Goal: Information Seeking & Learning: Learn about a topic

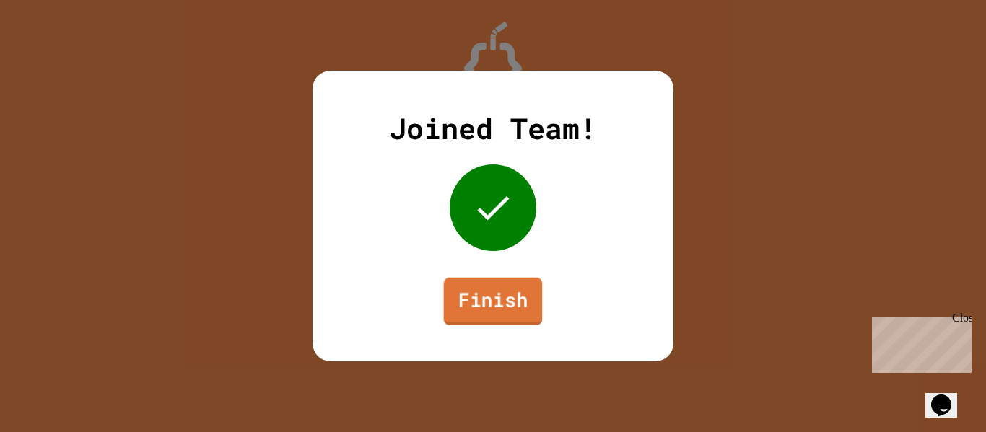
click at [498, 313] on link "Finish" at bounding box center [493, 302] width 99 height 48
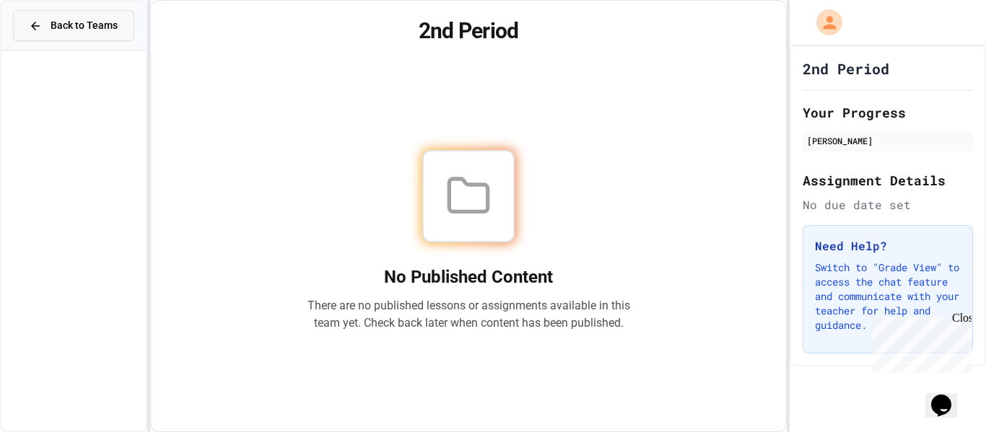
click at [67, 28] on span "Back to Teams" at bounding box center [84, 25] width 67 height 15
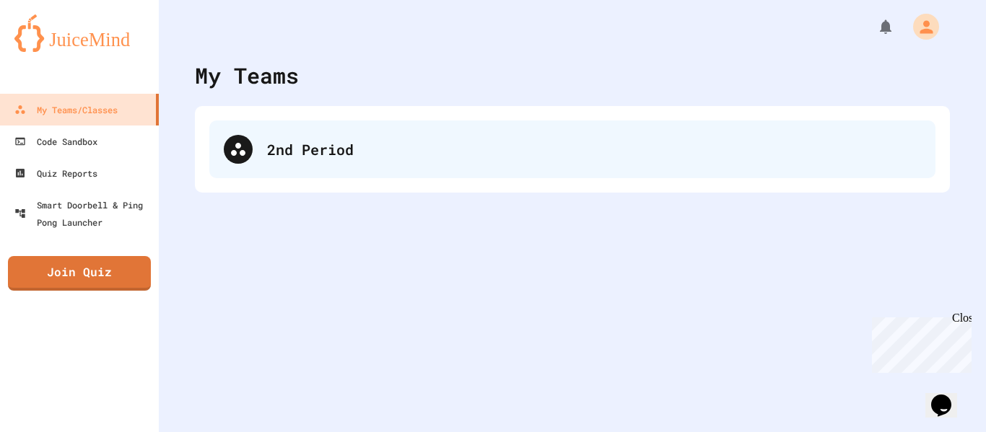
click at [395, 165] on div "2nd Period" at bounding box center [572, 150] width 726 height 58
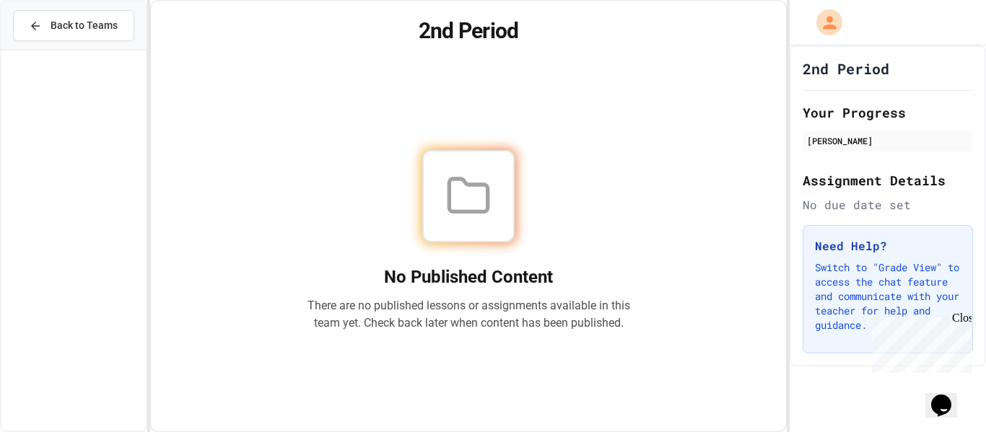
click at [463, 285] on div "No Published Content There are no published lessons or assignments available in…" at bounding box center [468, 241] width 323 height 182
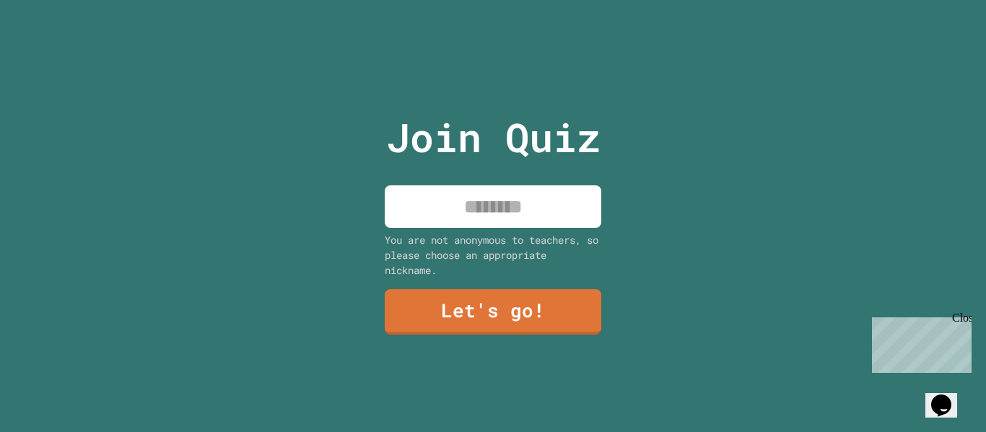
click at [506, 207] on input at bounding box center [493, 206] width 217 height 43
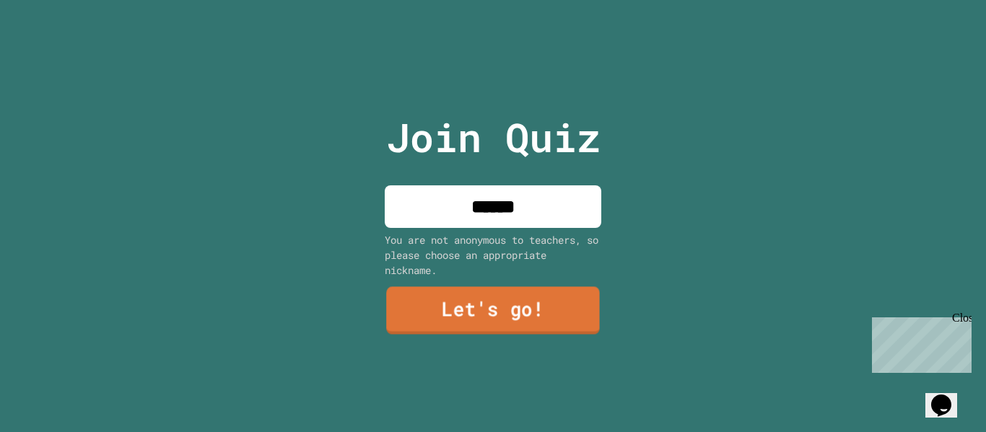
type input "******"
click at [475, 311] on link "Let's go!" at bounding box center [493, 311] width 214 height 48
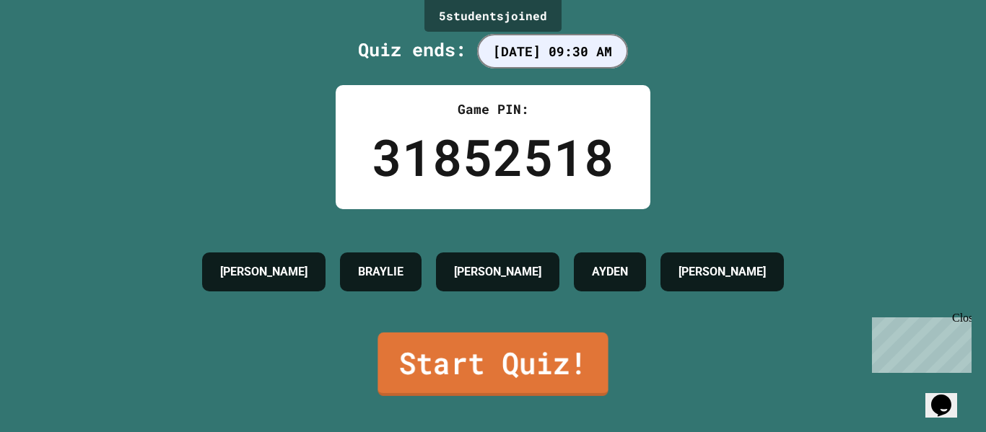
click at [472, 372] on link "Start Quiz!" at bounding box center [492, 365] width 230 height 64
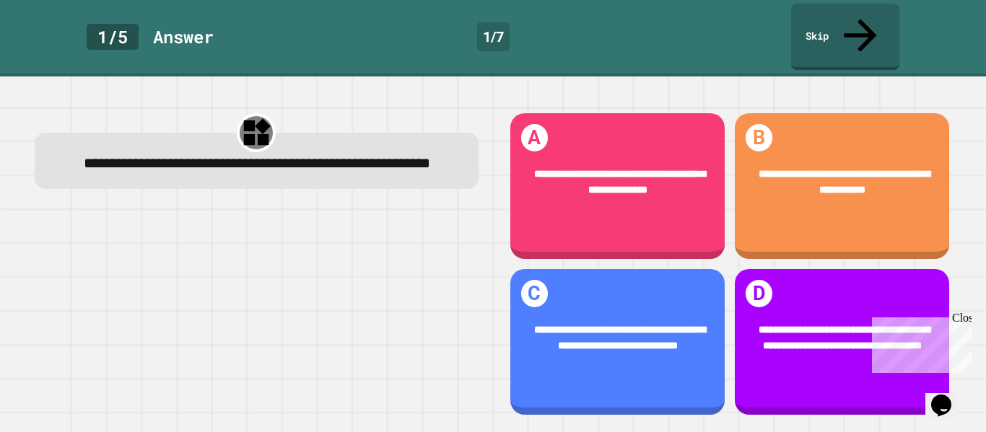
click at [966, 318] on div "Close" at bounding box center [961, 321] width 18 height 18
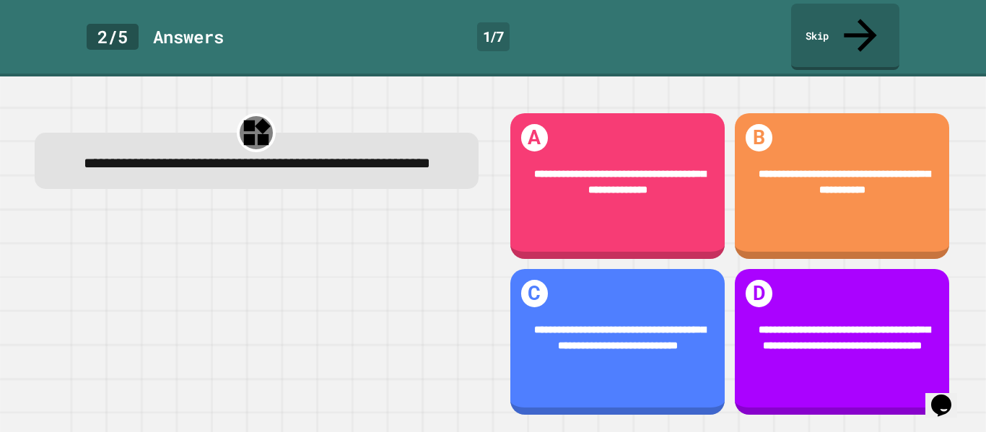
click at [196, 28] on div "Answer s" at bounding box center [188, 37] width 71 height 26
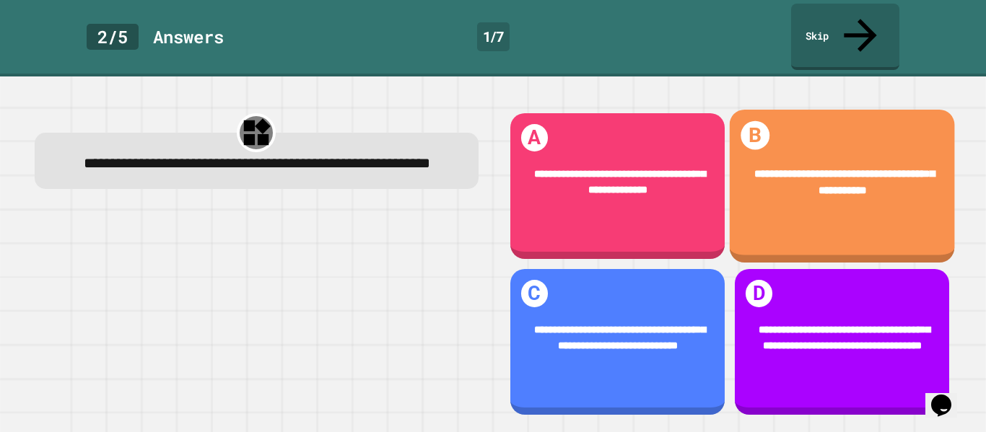
click at [848, 176] on div "**********" at bounding box center [841, 182] width 225 height 77
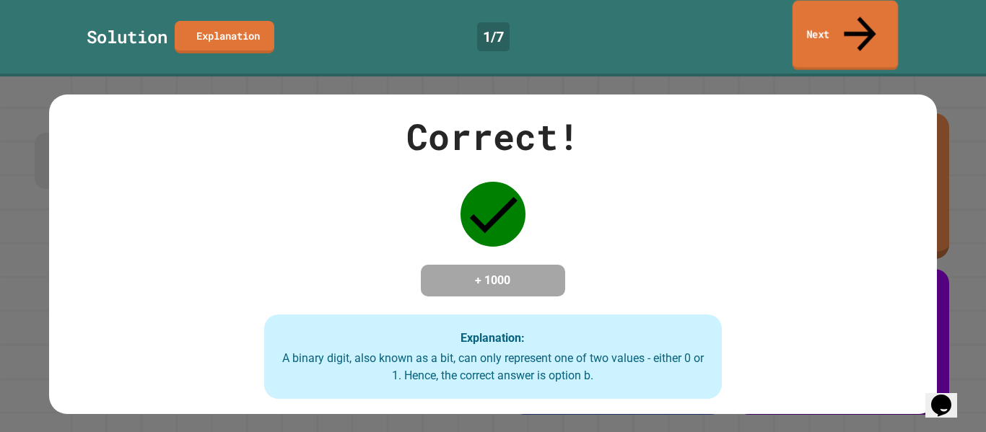
click at [892, 19] on link "Next" at bounding box center [844, 36] width 105 height 70
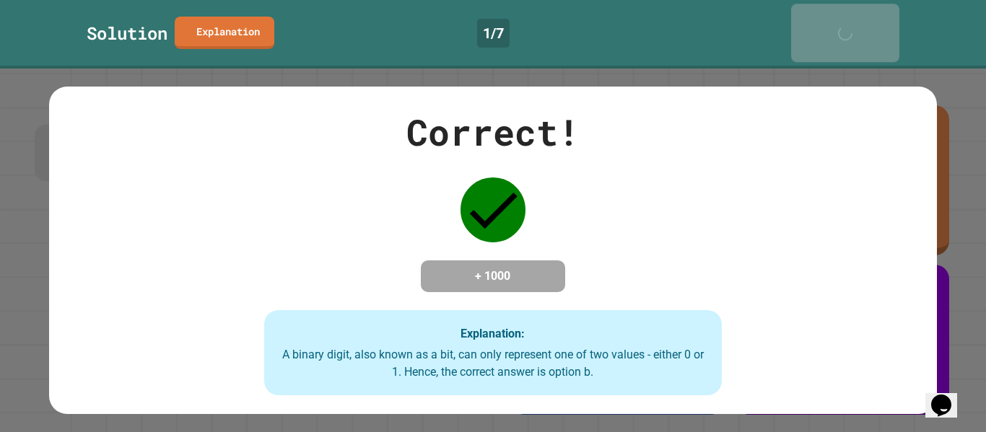
click at [892, 19] on link "Next" at bounding box center [845, 33] width 108 height 58
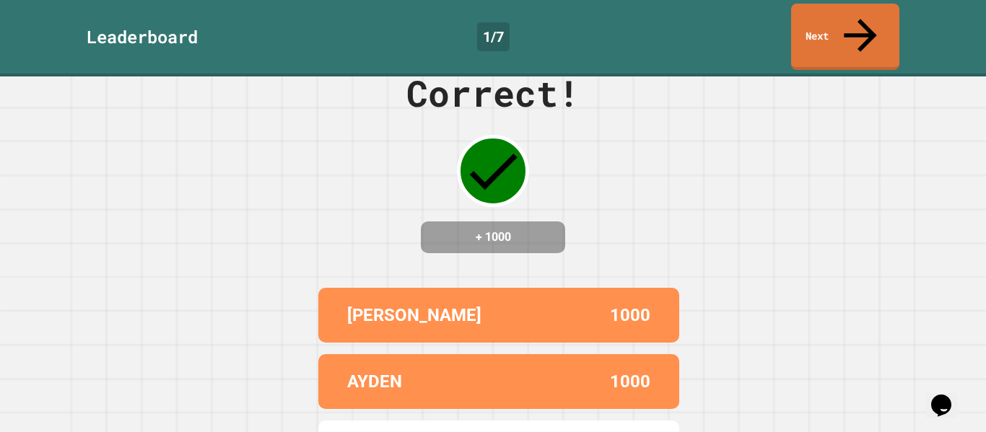
scroll to position [32, 0]
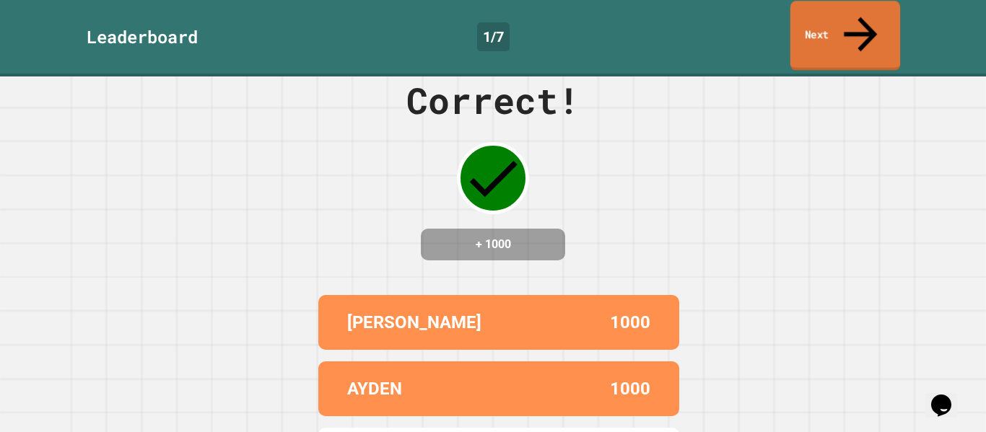
click at [865, 15] on icon at bounding box center [861, 34] width 50 height 51
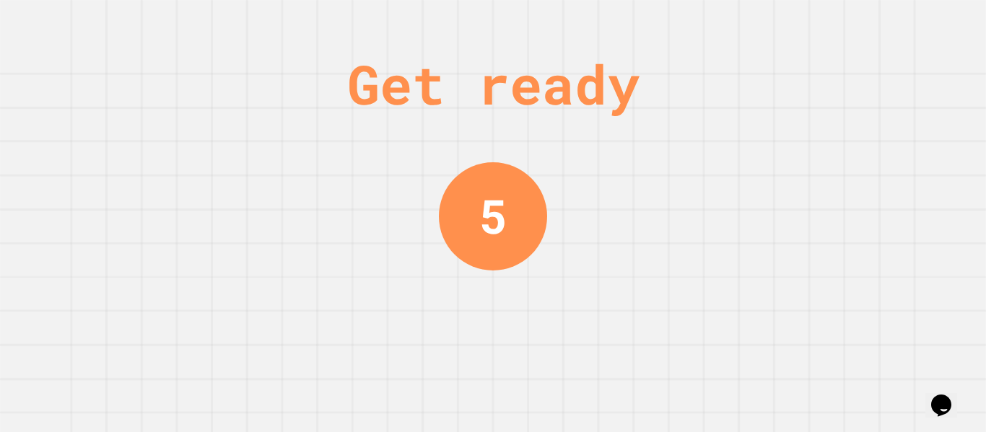
scroll to position [0, 0]
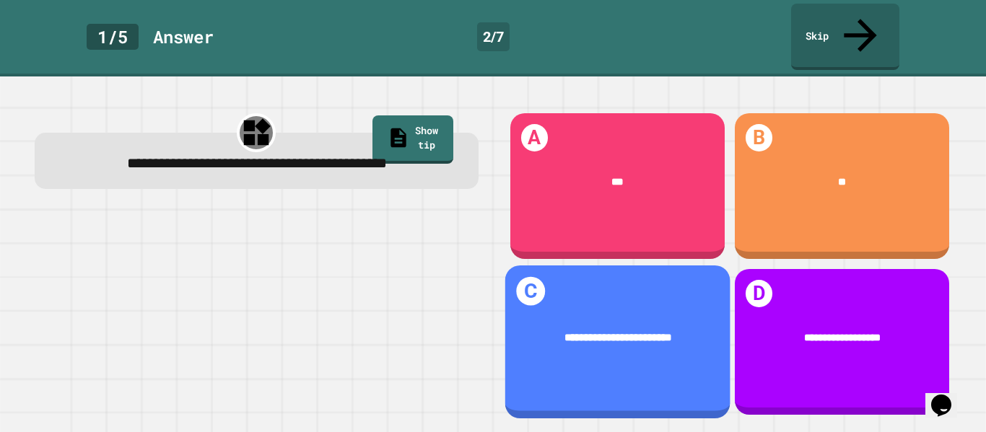
click at [546, 309] on div "**********" at bounding box center [616, 338] width 225 height 59
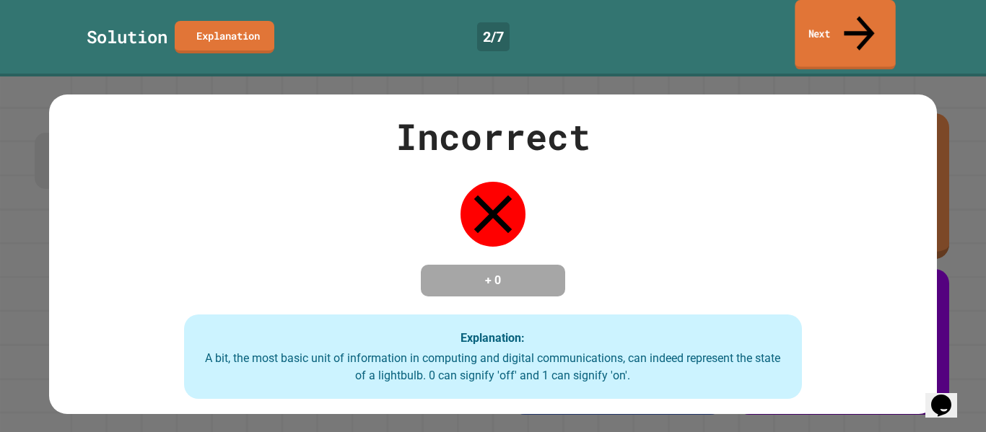
click at [838, 16] on link "Next" at bounding box center [845, 35] width 100 height 70
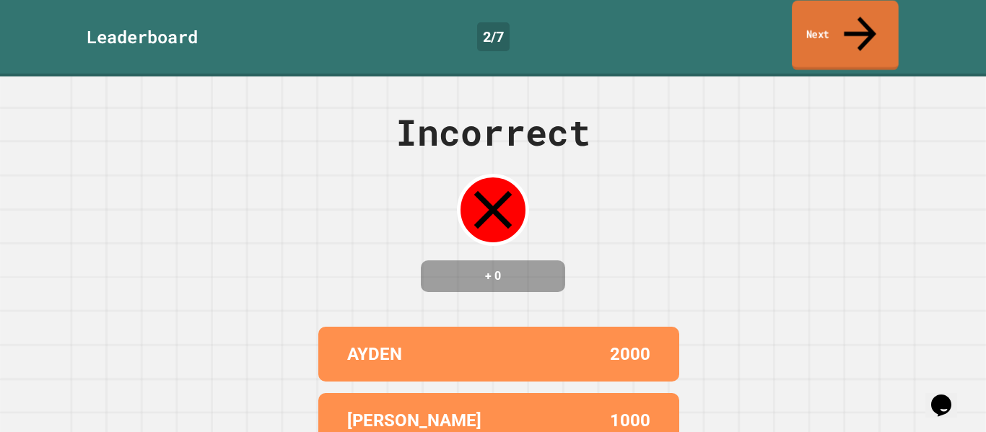
click at [823, 8] on link "Next" at bounding box center [845, 36] width 107 height 70
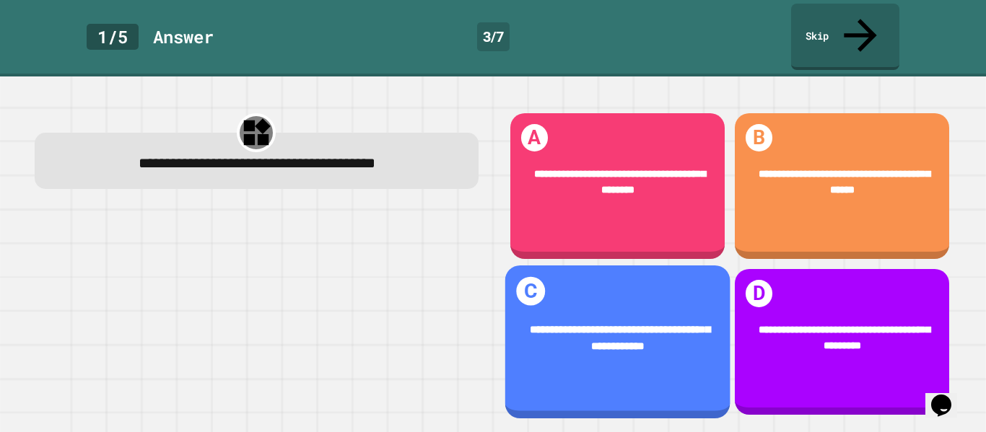
click at [566, 300] on div "**********" at bounding box center [616, 338] width 225 height 77
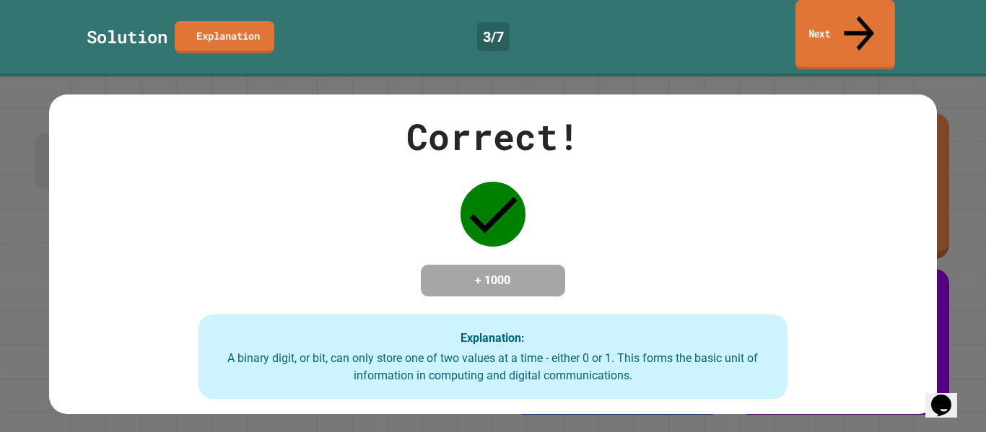
click at [844, 25] on link "Next" at bounding box center [845, 35] width 100 height 70
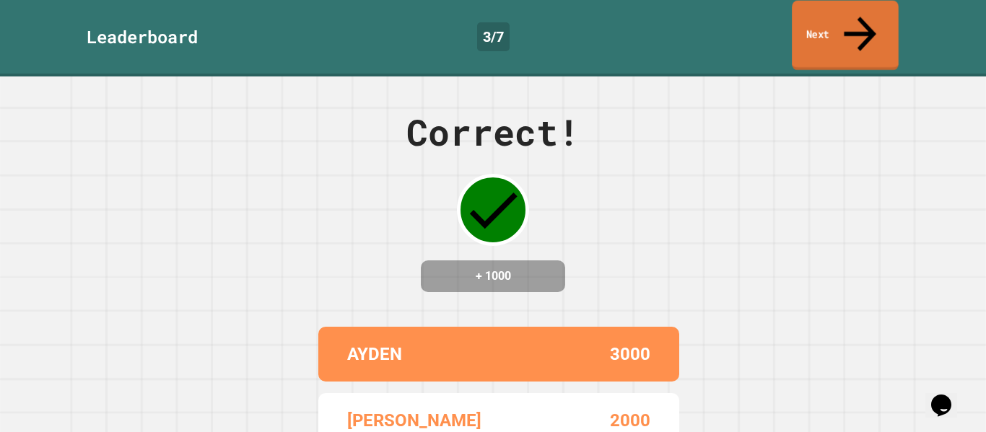
click at [839, 15] on link "Next" at bounding box center [845, 36] width 107 height 70
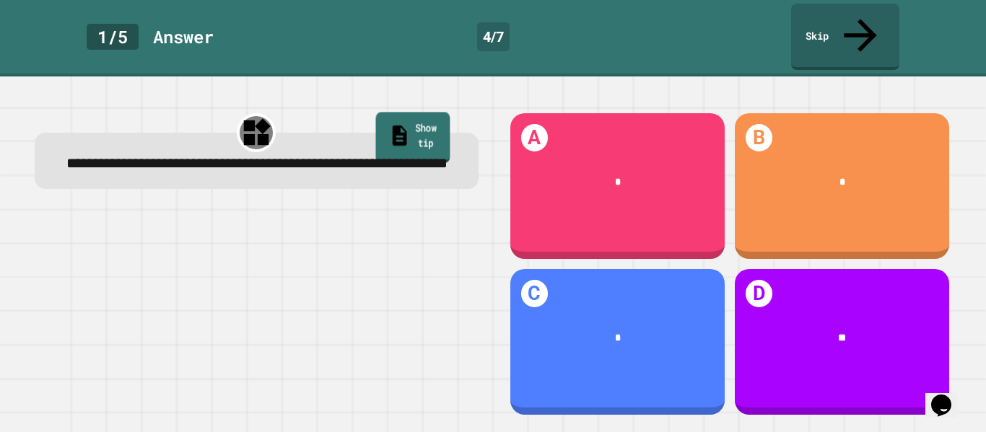
click at [385, 112] on link "Show tip" at bounding box center [412, 137] width 74 height 51
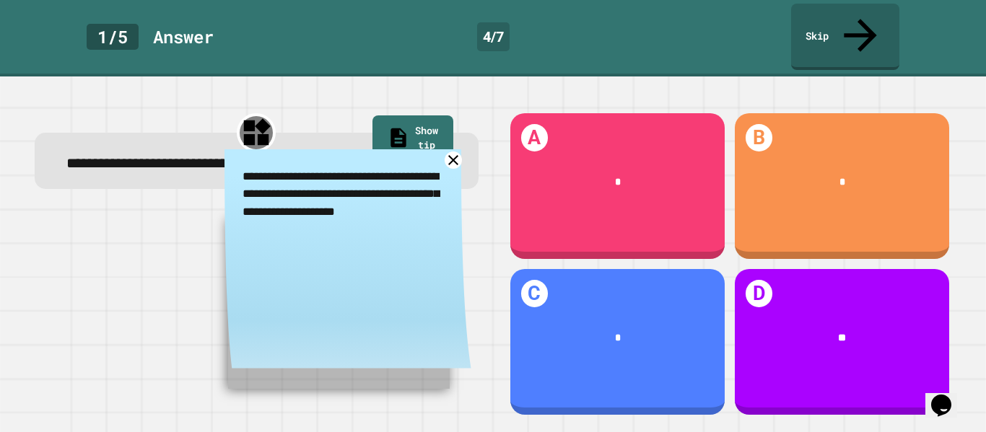
click at [458, 152] on icon at bounding box center [454, 161] width 18 height 18
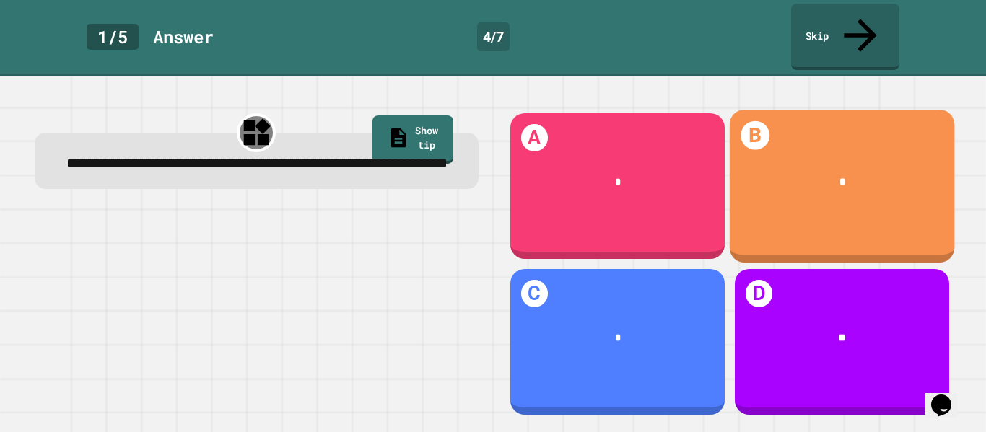
click at [851, 166] on div "*" at bounding box center [841, 182] width 225 height 59
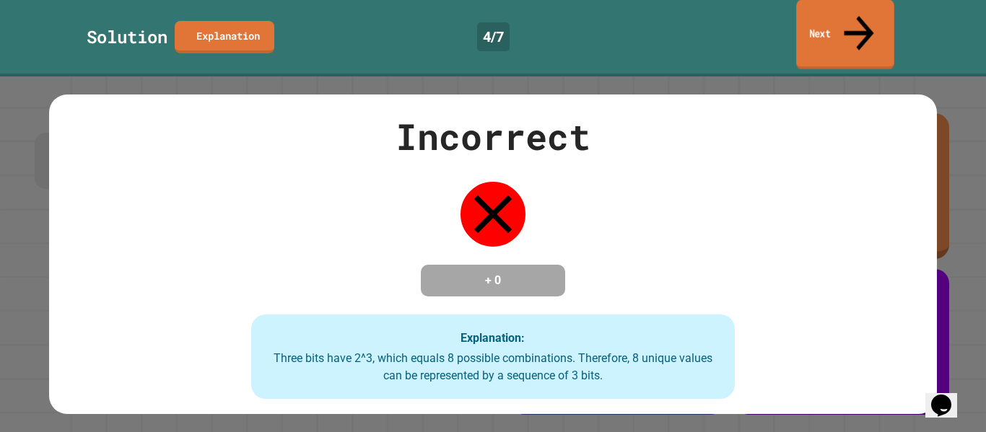
click at [825, 16] on link "Next" at bounding box center [845, 35] width 98 height 70
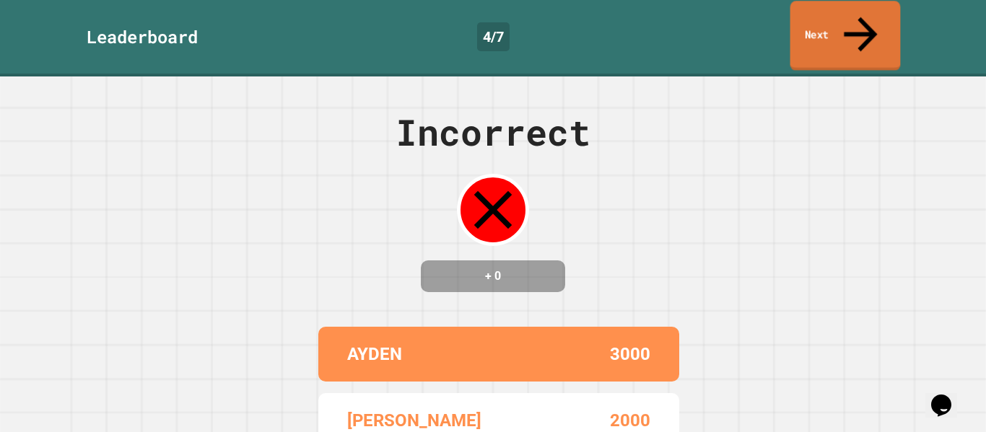
click at [860, 29] on link "Next" at bounding box center [845, 36] width 110 height 70
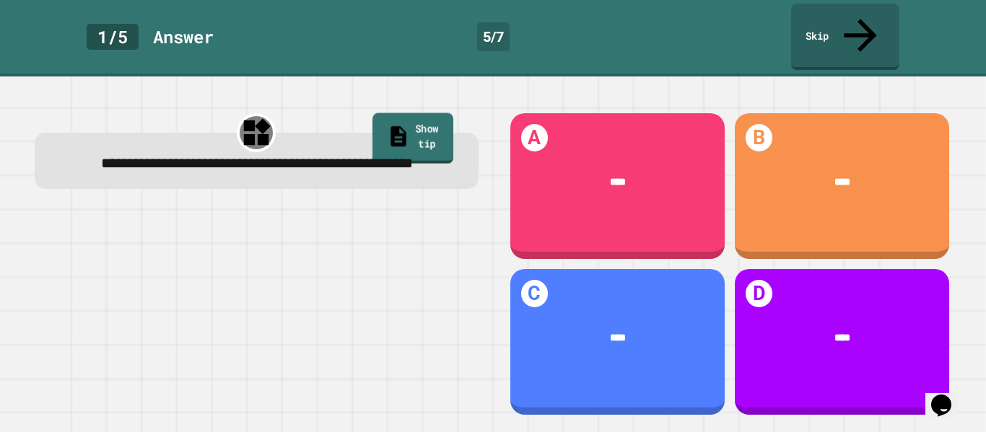
click at [397, 113] on link "Show tip" at bounding box center [412, 138] width 81 height 51
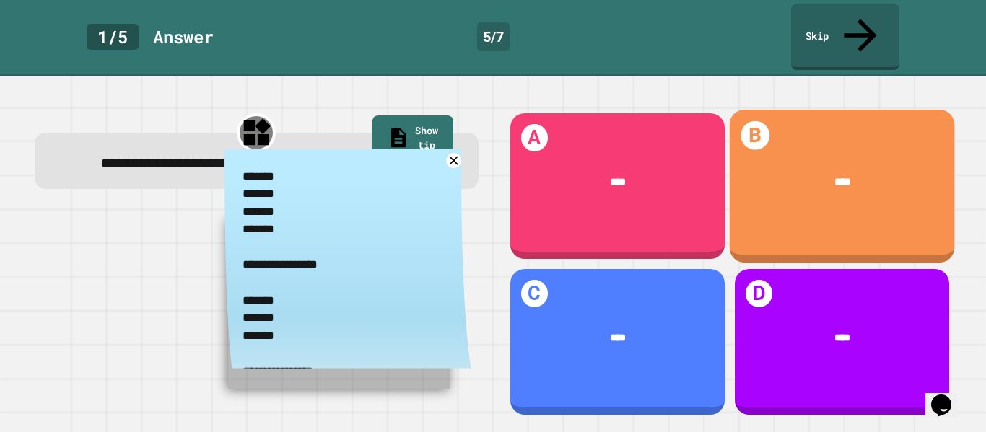
click at [779, 175] on div "****" at bounding box center [841, 182] width 225 height 59
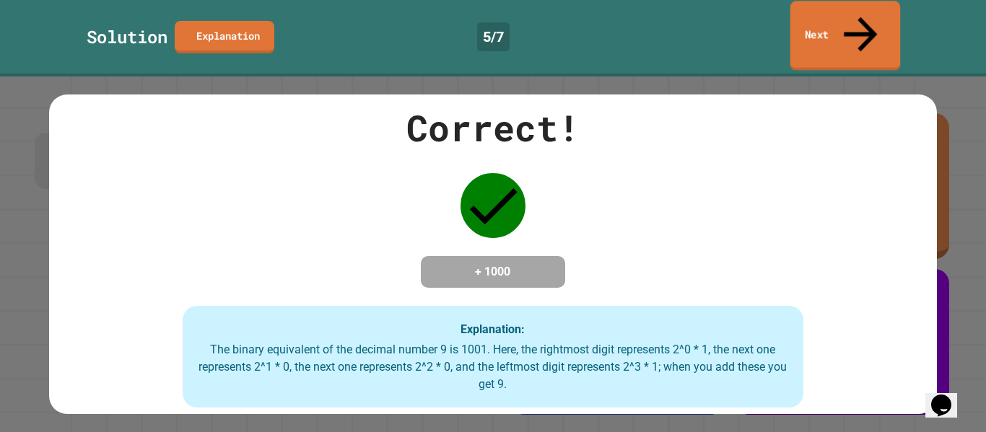
click at [853, 19] on icon at bounding box center [861, 34] width 50 height 51
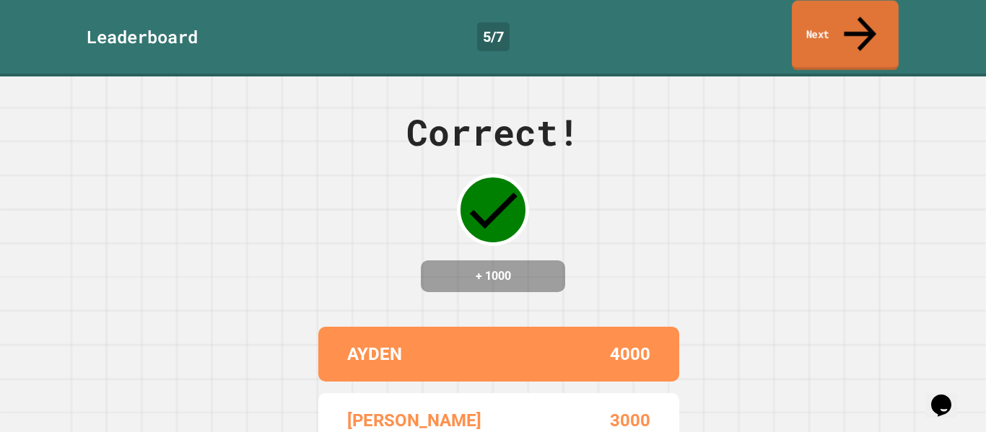
click at [834, 20] on link "Next" at bounding box center [845, 36] width 107 height 70
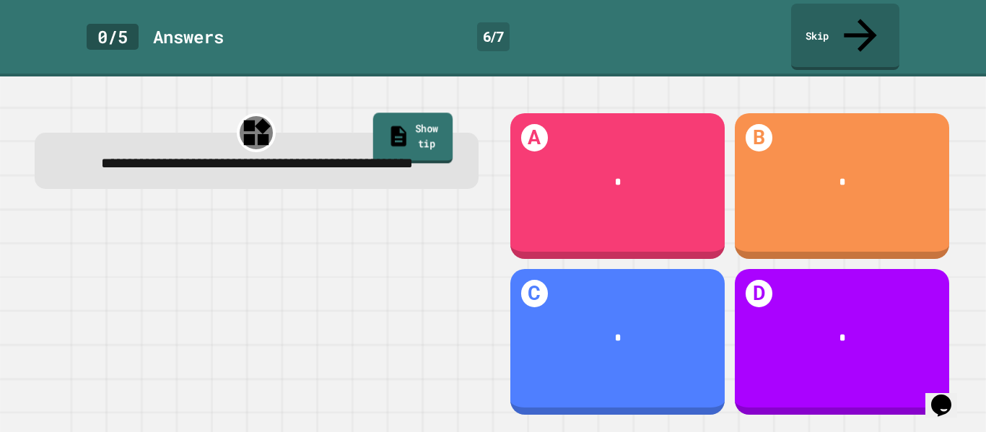
click at [385, 113] on link "Show tip" at bounding box center [411, 138] width 79 height 51
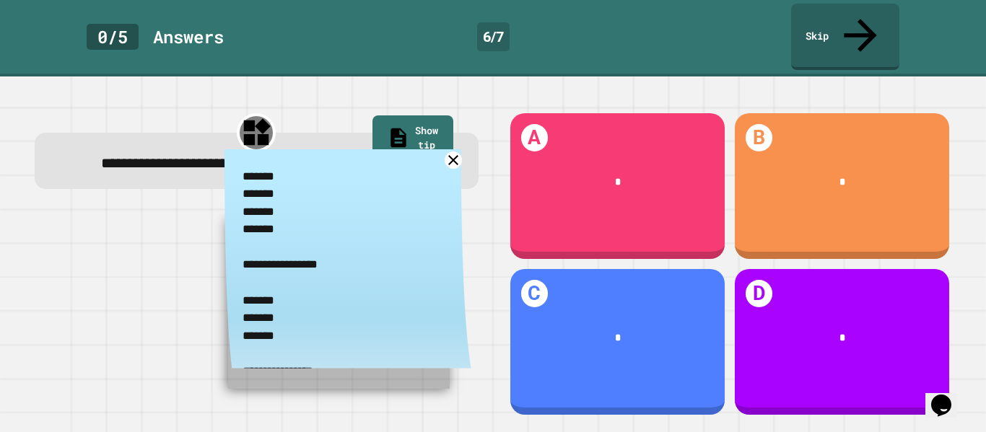
click at [451, 152] on icon at bounding box center [454, 161] width 18 height 18
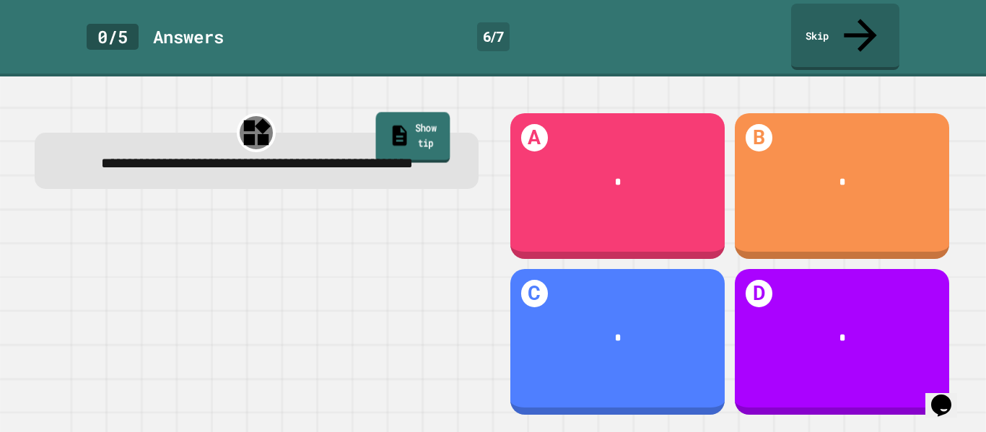
click at [401, 112] on link "Show tip" at bounding box center [412, 137] width 74 height 51
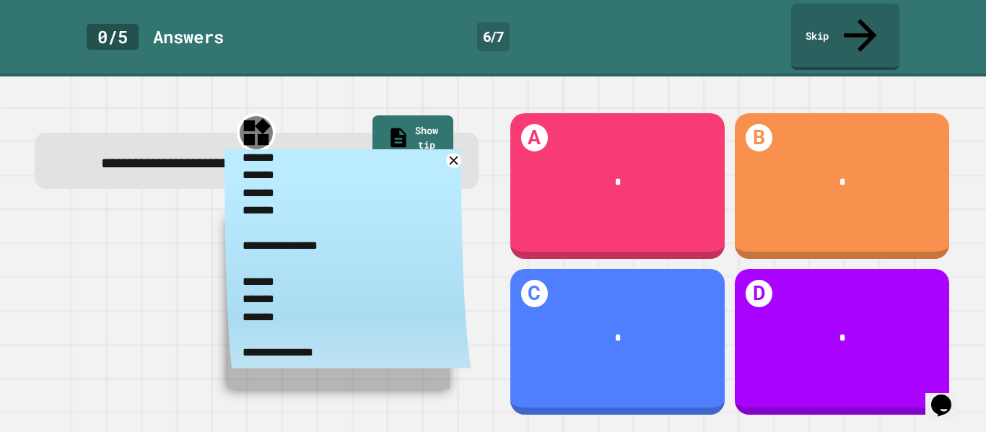
scroll to position [20, 0]
click at [450, 154] on icon at bounding box center [454, 161] width 18 height 18
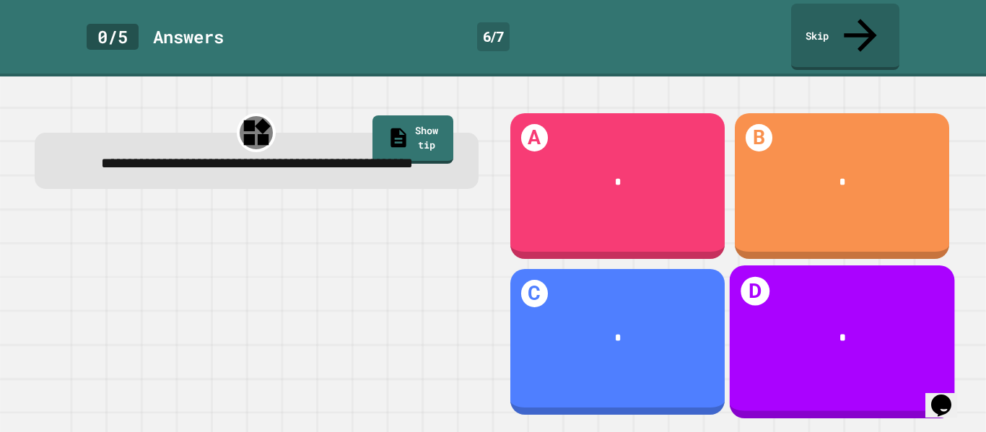
click at [813, 294] on div "D *" at bounding box center [841, 342] width 225 height 153
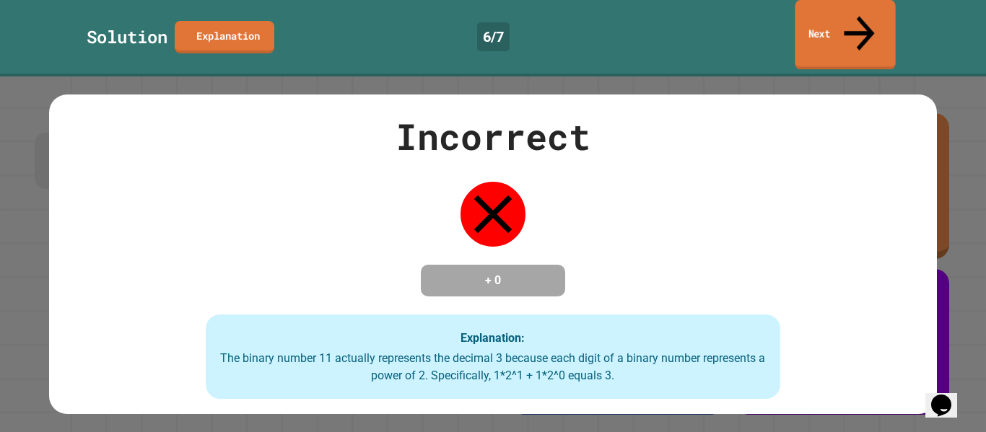
click at [852, 19] on link "Next" at bounding box center [845, 35] width 100 height 70
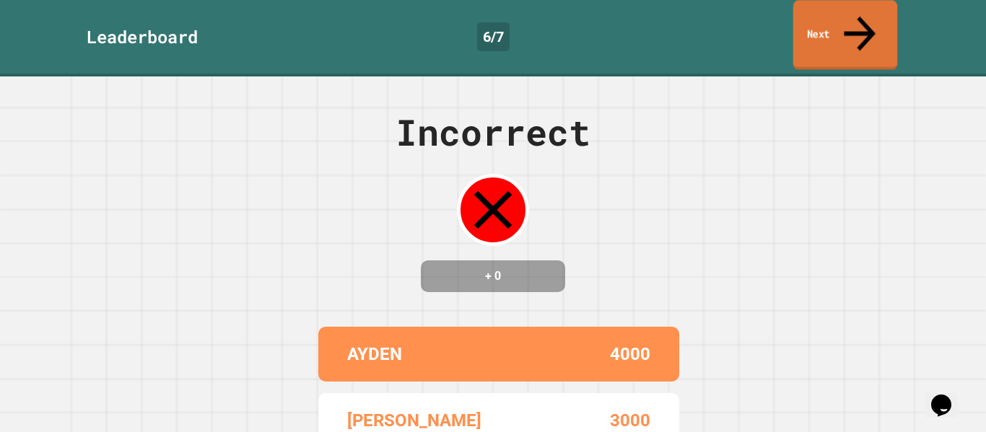
click at [894, 19] on link "Next" at bounding box center [845, 35] width 105 height 70
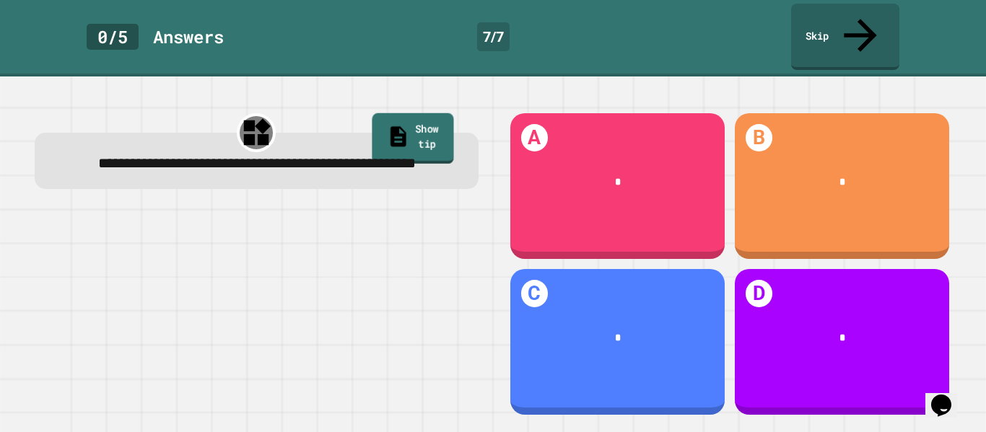
click at [388, 113] on link "Show tip" at bounding box center [413, 138] width 82 height 51
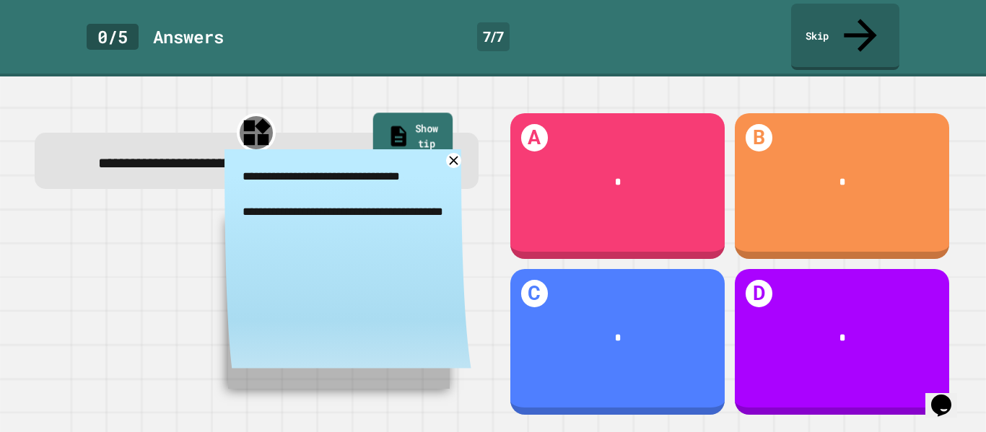
click at [403, 113] on link "Show tip" at bounding box center [411, 138] width 79 height 51
click at [456, 153] on icon at bounding box center [453, 160] width 17 height 17
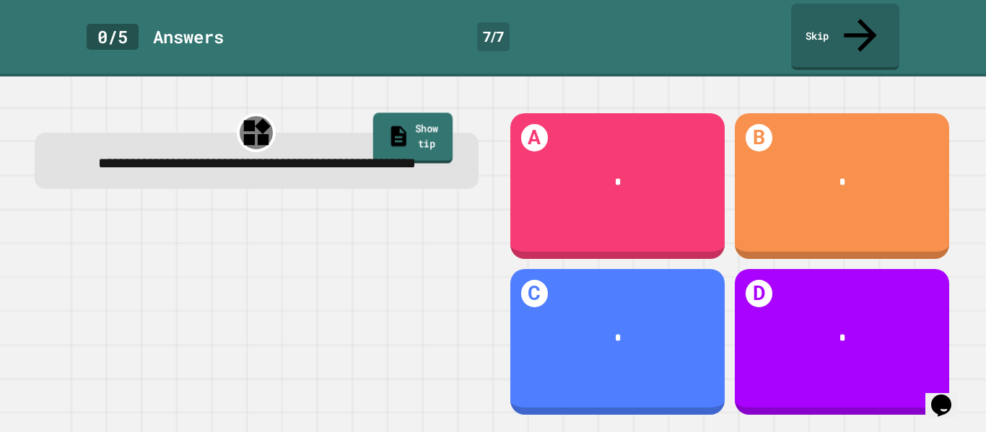
click at [427, 113] on link "Show tip" at bounding box center [411, 138] width 79 height 51
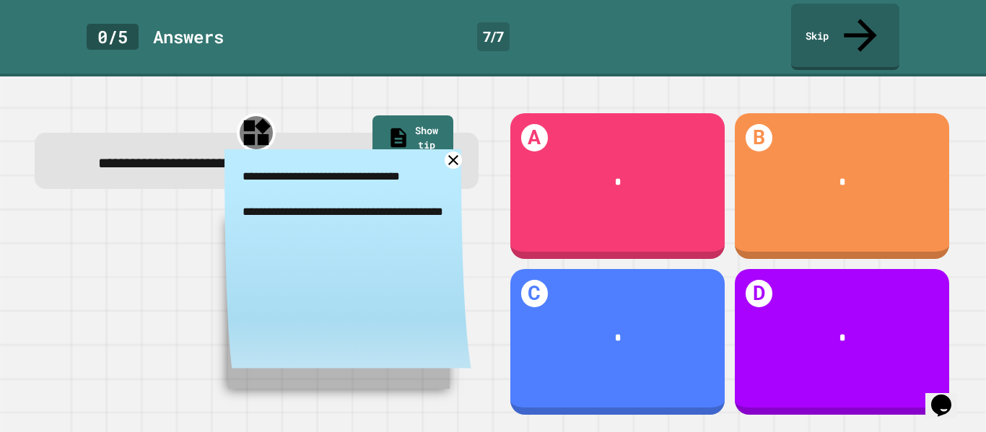
click at [455, 155] on icon at bounding box center [453, 160] width 10 height 10
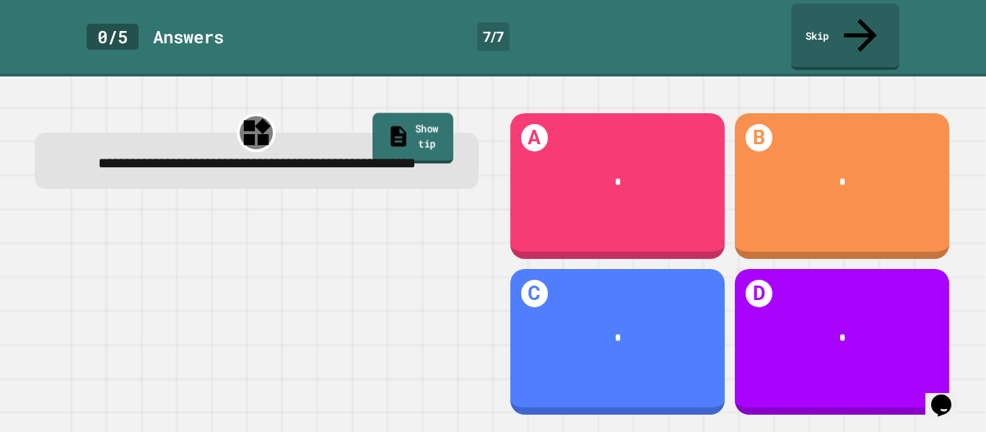
click at [399, 113] on link "Show tip" at bounding box center [412, 138] width 81 height 51
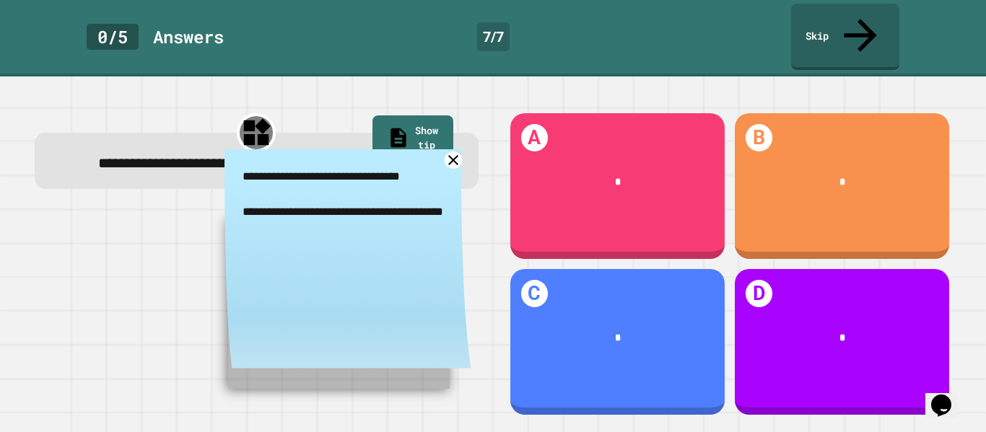
click at [456, 152] on icon at bounding box center [454, 161] width 18 height 18
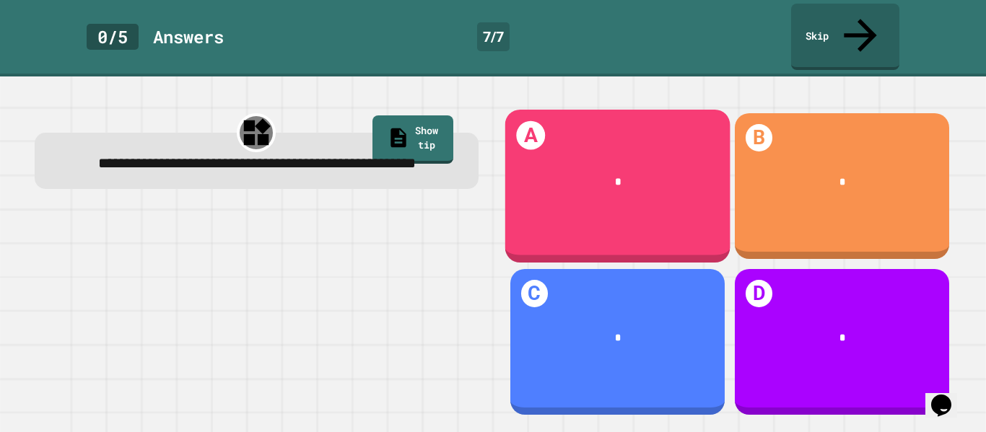
click at [582, 174] on div "*" at bounding box center [618, 182] width 182 height 17
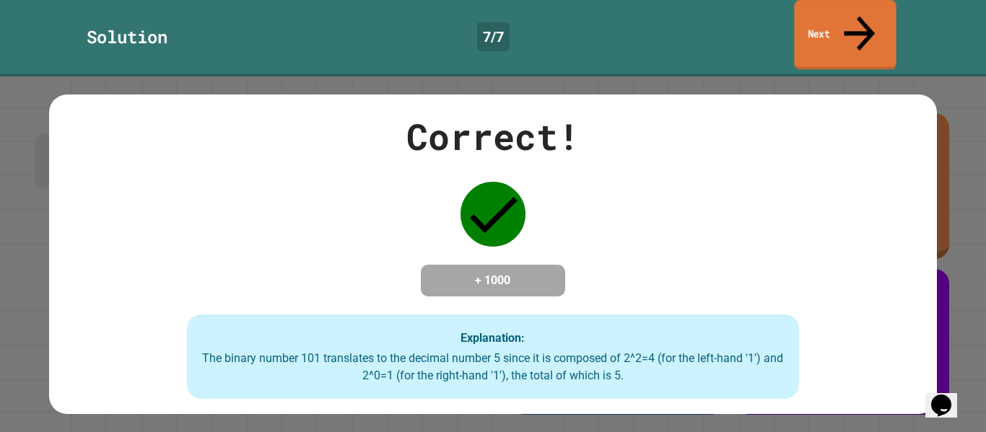
click at [880, 12] on link "Next" at bounding box center [845, 35] width 102 height 70
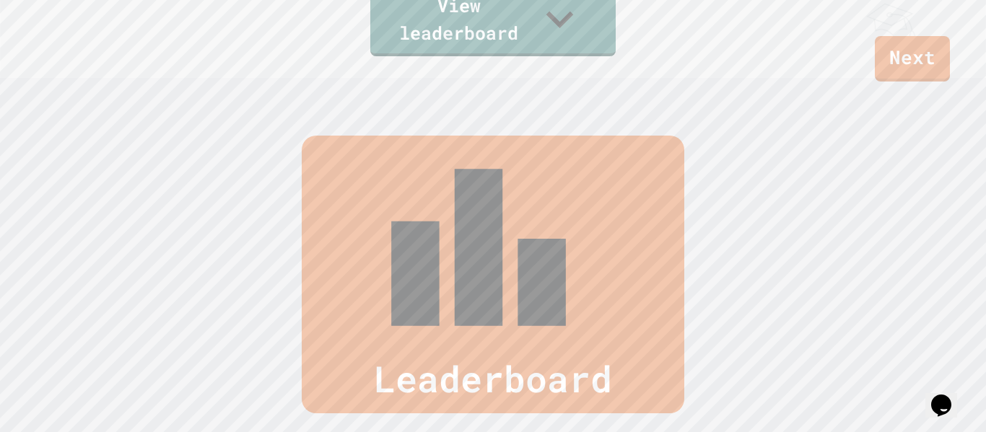
scroll to position [595, 0]
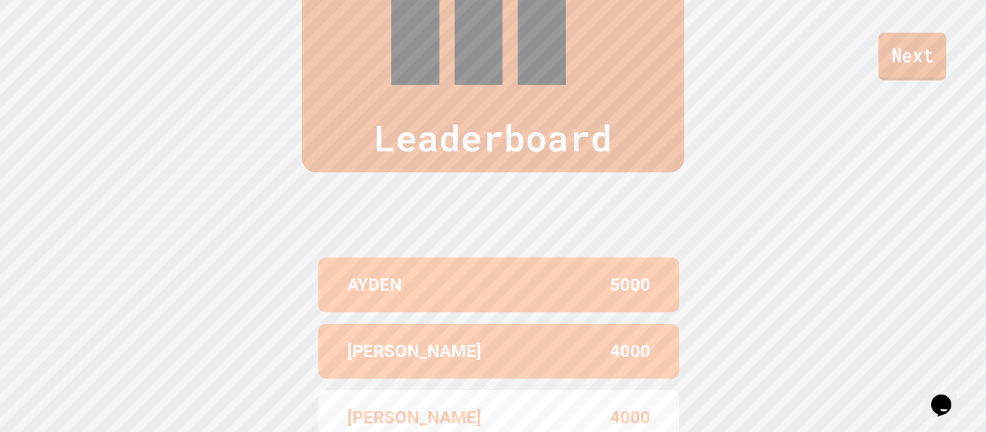
click at [909, 53] on link "Next" at bounding box center [912, 56] width 68 height 48
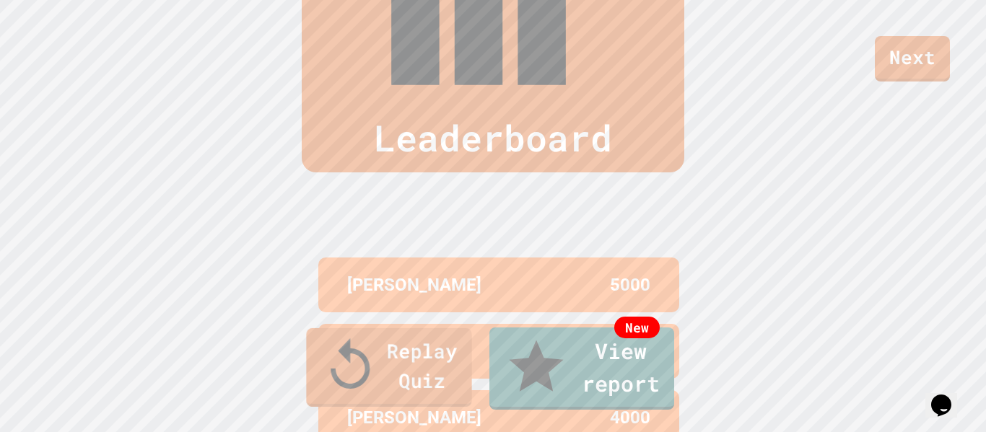
click at [368, 394] on link "Replay Quiz" at bounding box center [388, 367] width 165 height 79
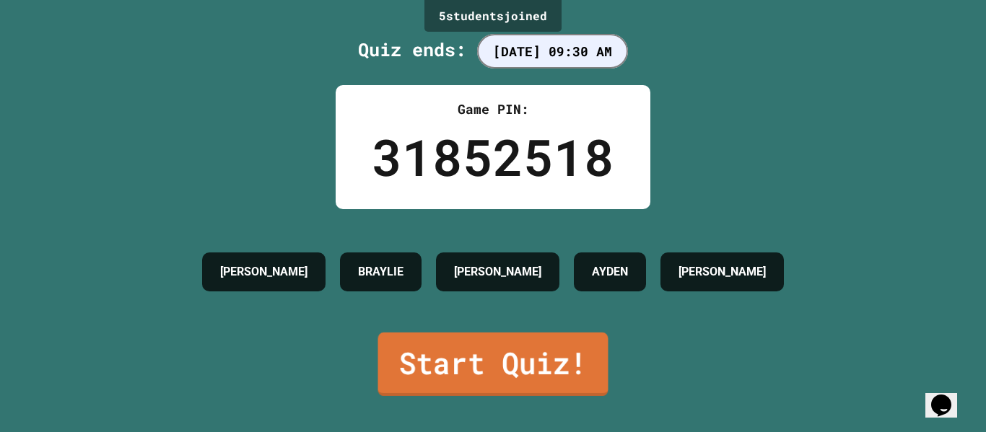
click at [495, 359] on link "Start Quiz!" at bounding box center [493, 365] width 230 height 64
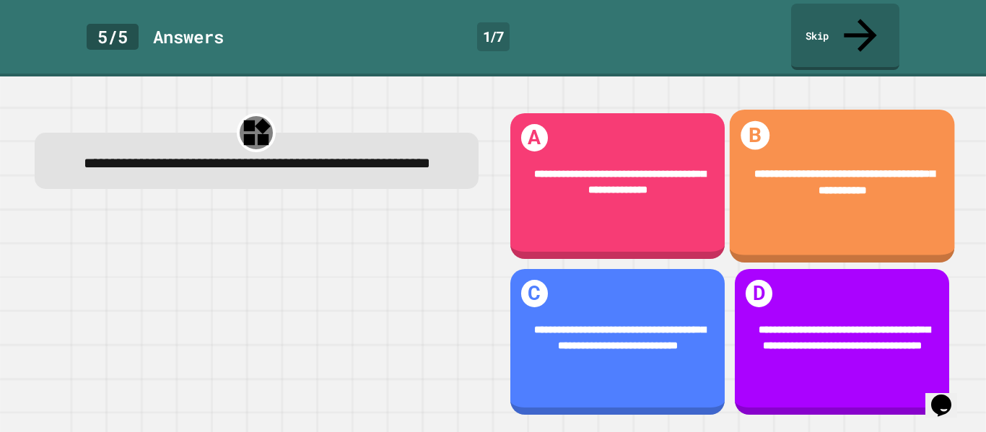
click at [864, 193] on div "**********" at bounding box center [841, 182] width 225 height 77
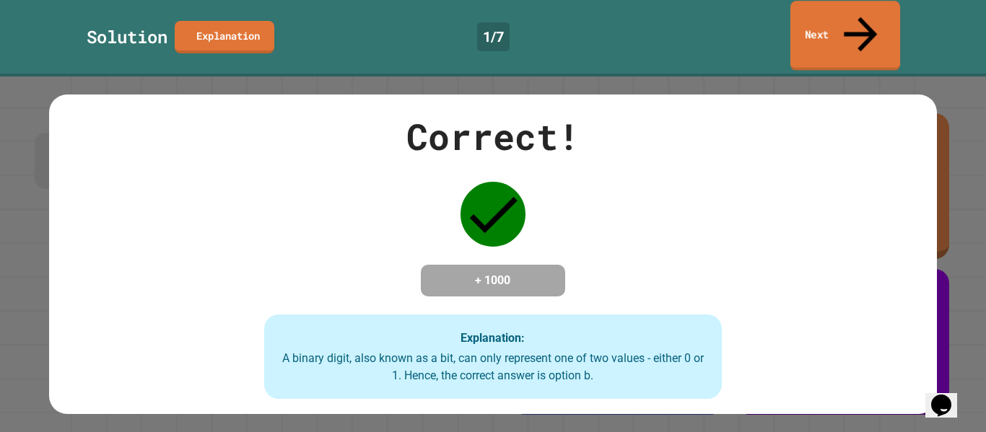
click at [887, 10] on link "Next" at bounding box center [845, 36] width 110 height 70
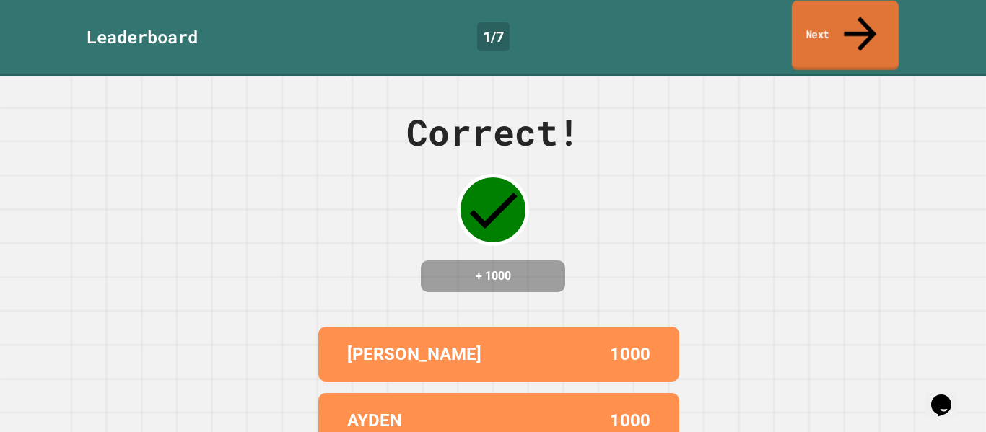
click at [861, 16] on icon at bounding box center [860, 33] width 48 height 51
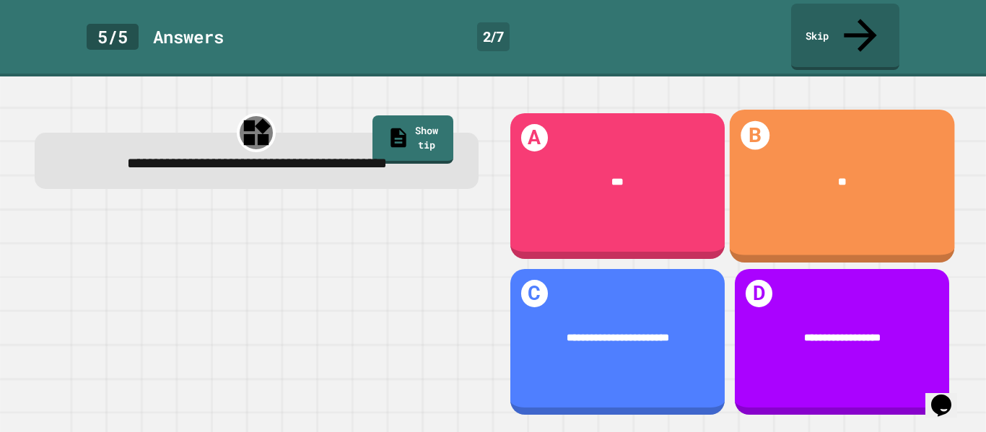
click at [797, 174] on div "**" at bounding box center [842, 182] width 182 height 17
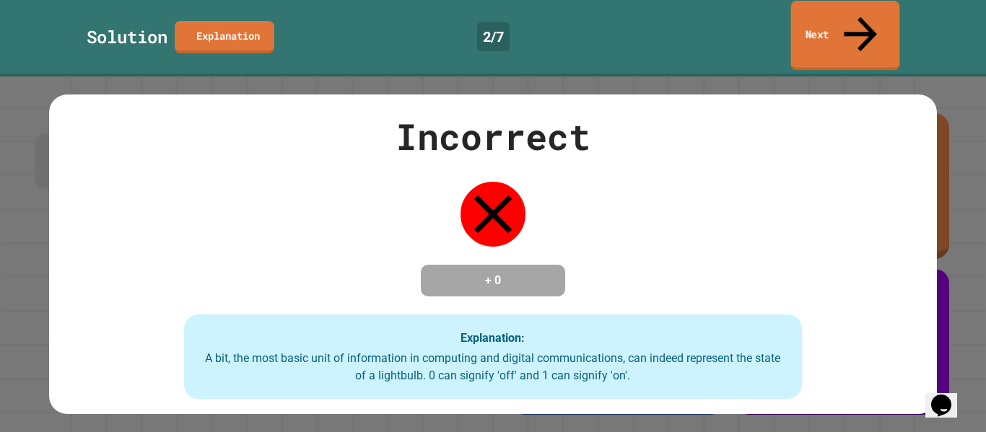
click at [866, 11] on icon at bounding box center [860, 34] width 49 height 51
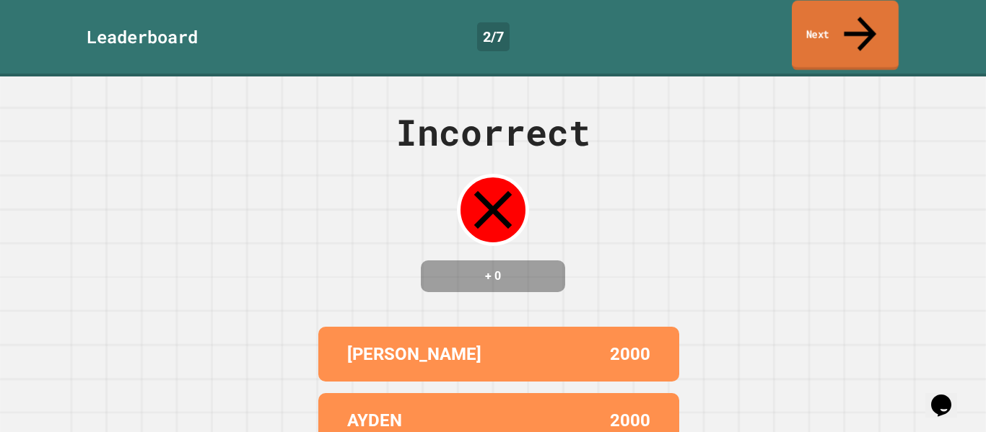
click at [859, 14] on icon at bounding box center [860, 33] width 48 height 51
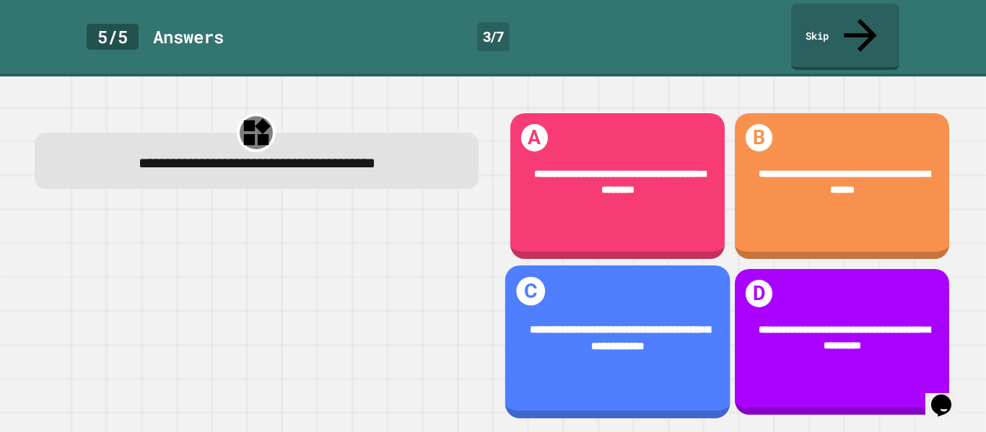
click at [642, 359] on div "**********" at bounding box center [616, 338] width 225 height 77
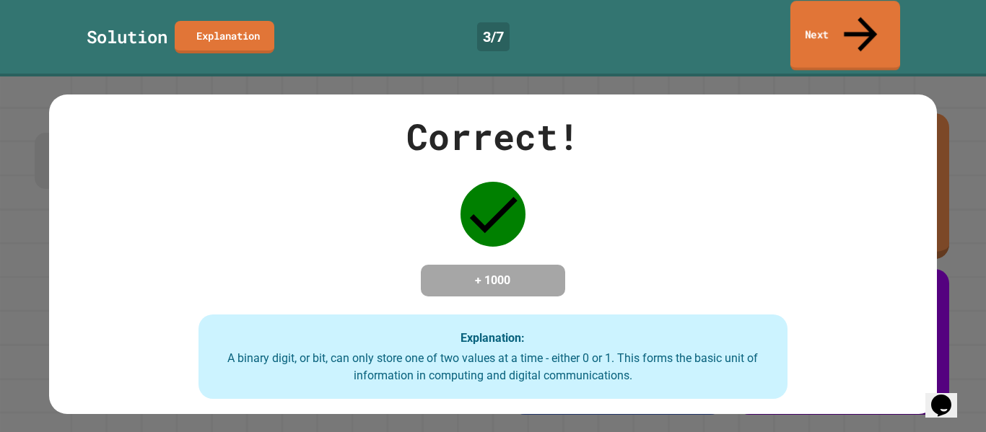
click at [855, 26] on link "Next" at bounding box center [845, 36] width 110 height 70
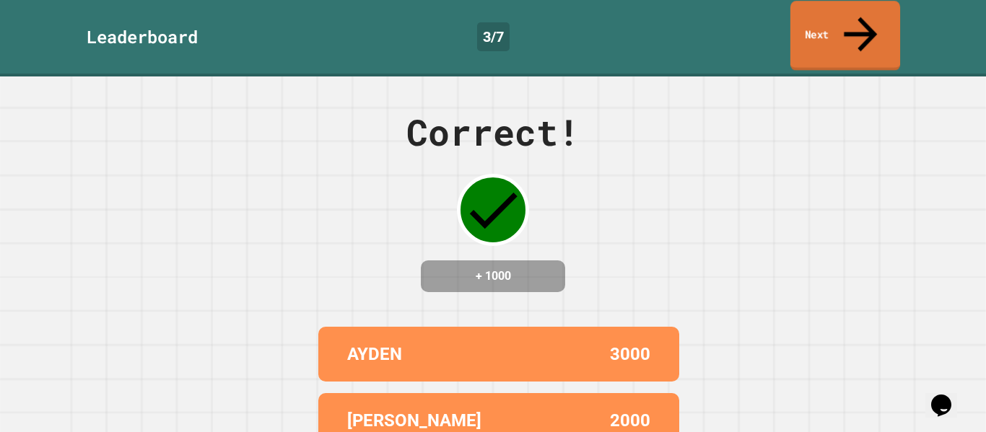
click at [842, 17] on link "Next" at bounding box center [845, 36] width 110 height 70
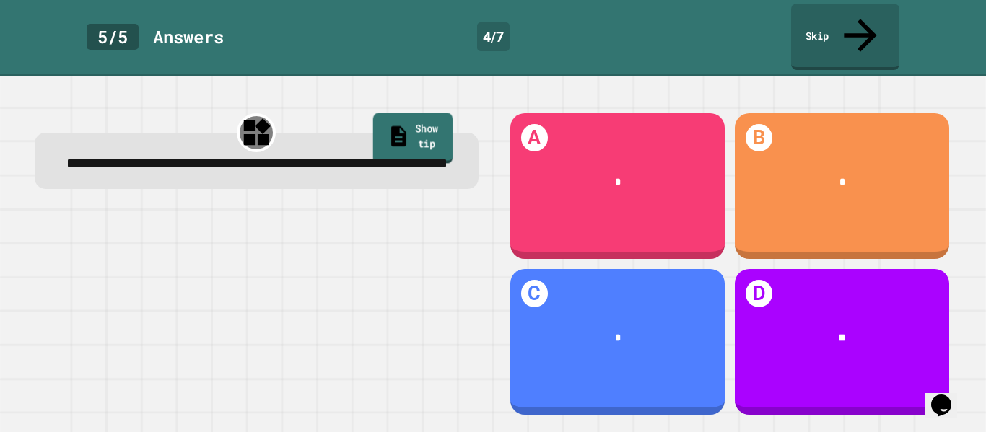
click at [429, 113] on link "Show tip" at bounding box center [411, 138] width 79 height 51
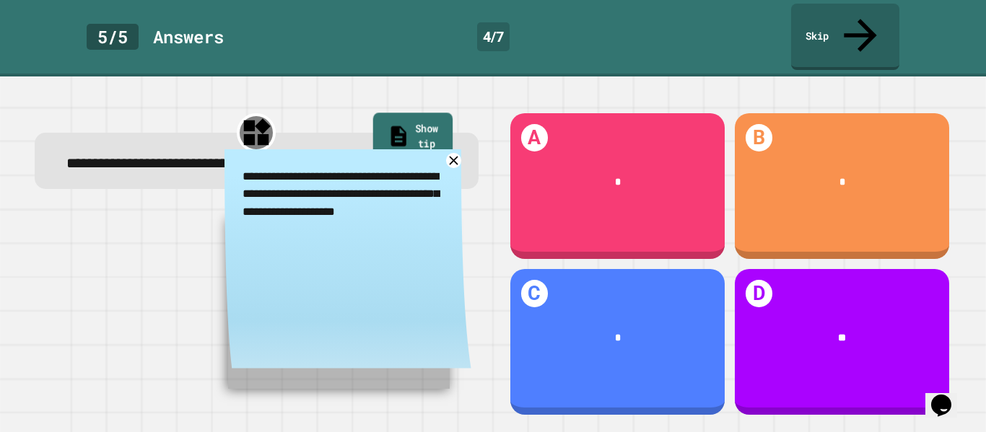
click at [429, 113] on link "Show tip" at bounding box center [411, 138] width 79 height 51
click at [455, 155] on icon at bounding box center [453, 160] width 10 height 10
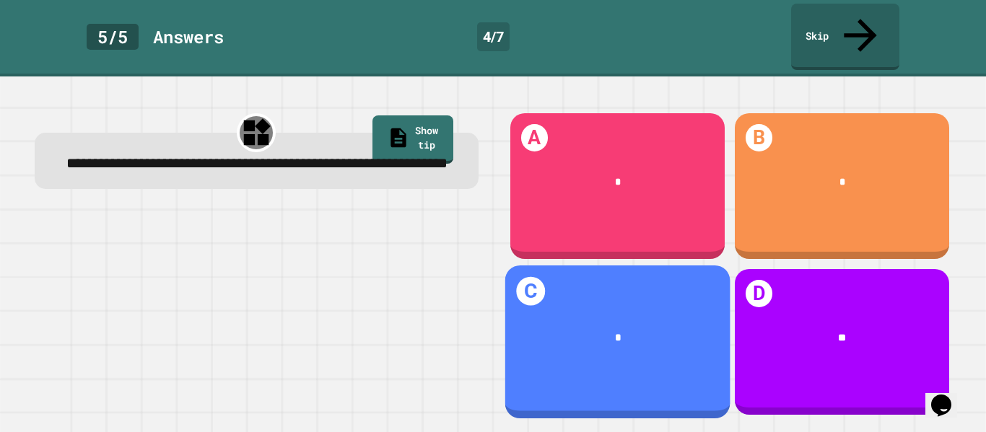
click at [585, 330] on div "*" at bounding box center [618, 338] width 182 height 17
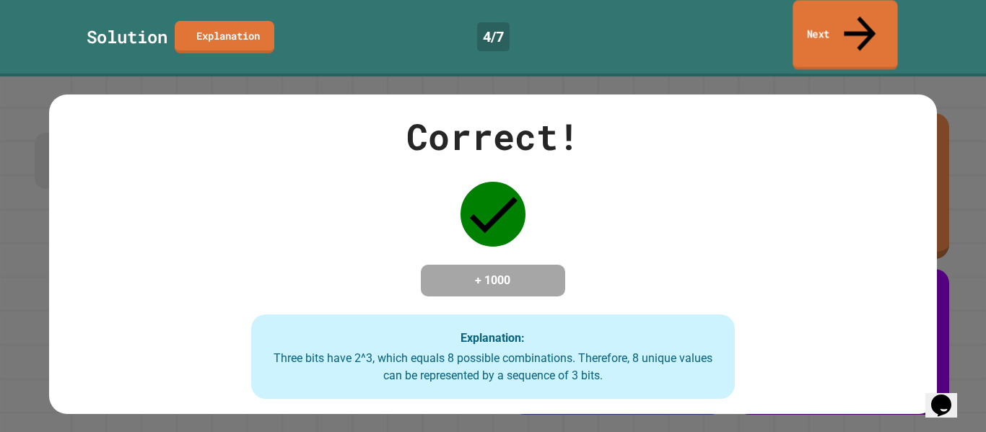
click at [871, 27] on link "Next" at bounding box center [844, 35] width 105 height 70
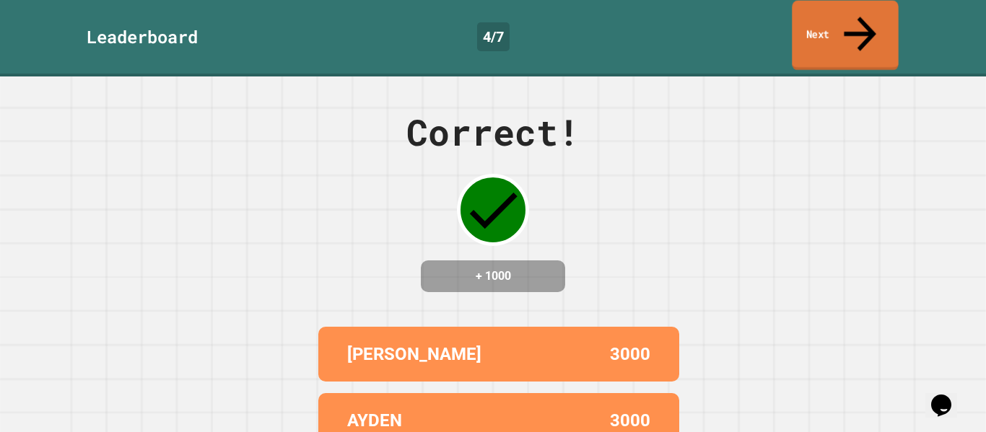
click at [871, 27] on link "Next" at bounding box center [845, 36] width 106 height 70
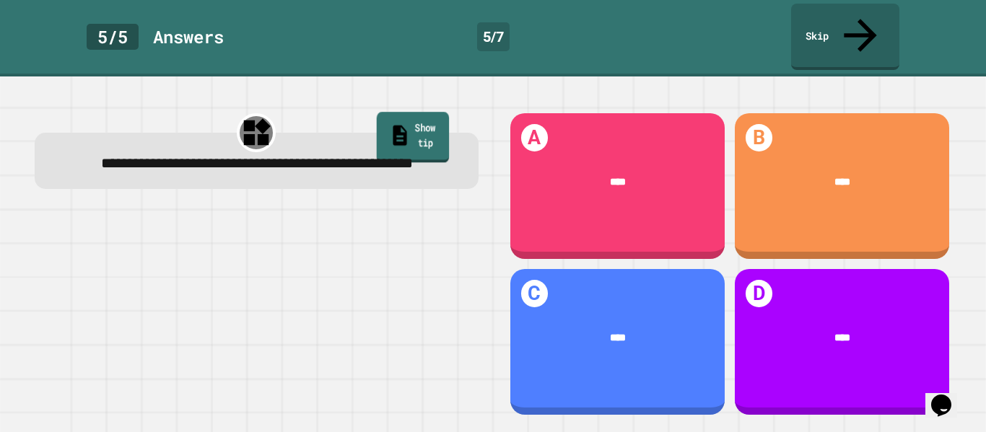
click at [414, 112] on link "Show tip" at bounding box center [412, 137] width 72 height 51
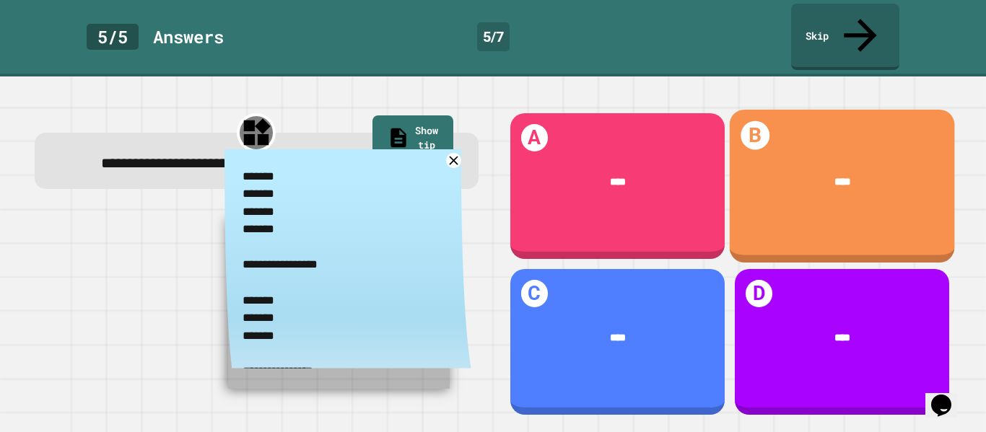
click at [901, 181] on div "****" at bounding box center [841, 182] width 225 height 59
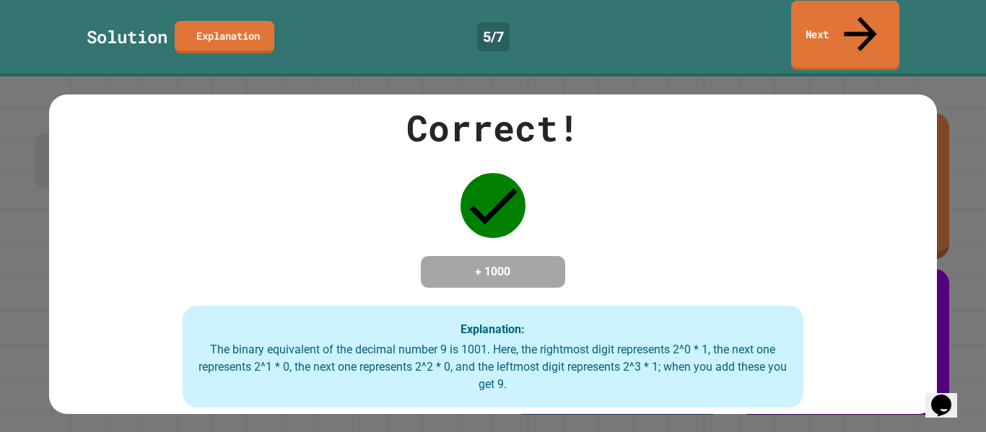
click at [839, 8] on link "Next" at bounding box center [845, 36] width 108 height 70
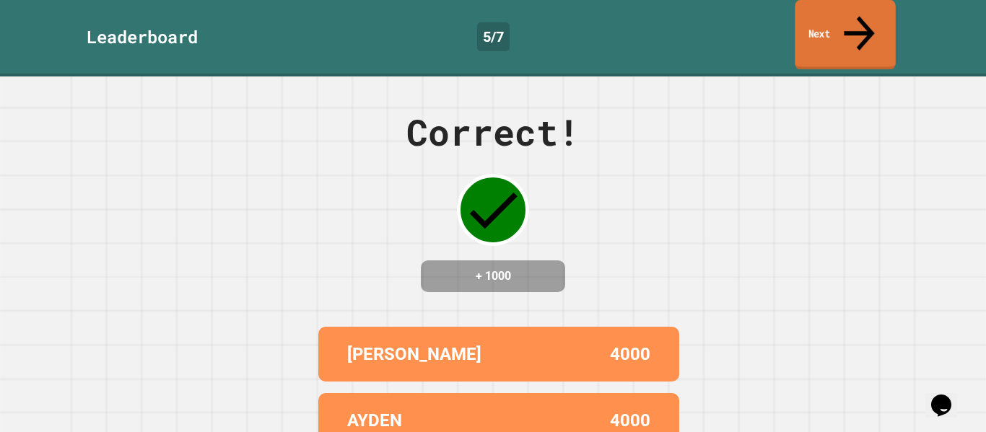
click at [835, 19] on link "Next" at bounding box center [845, 35] width 100 height 70
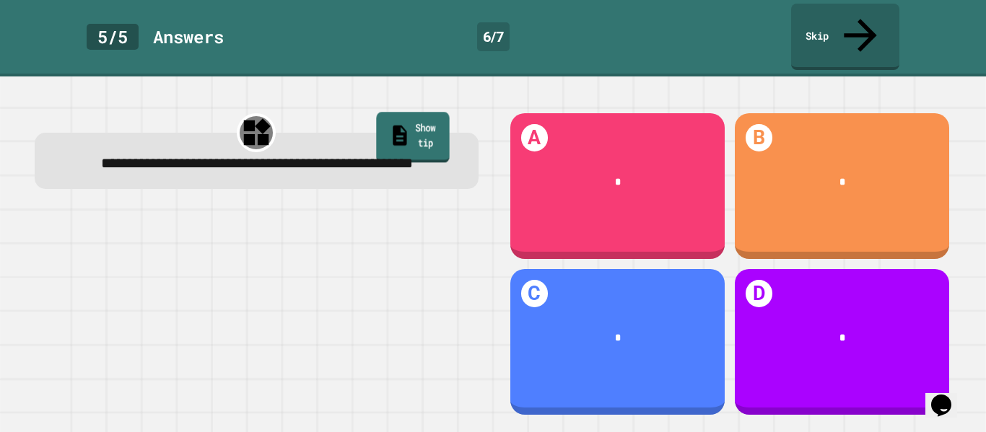
click at [411, 133] on div "**********" at bounding box center [257, 161] width 444 height 56
click at [411, 112] on link "Show tip" at bounding box center [412, 137] width 74 height 51
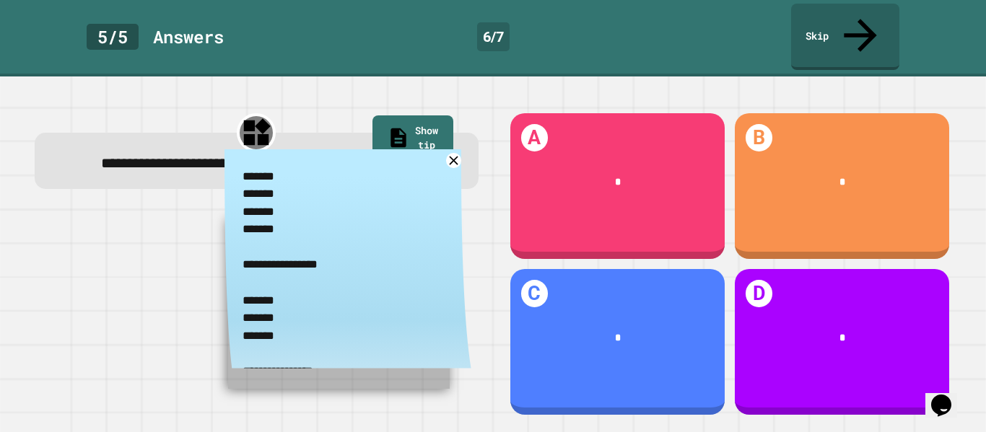
scroll to position [20, 0]
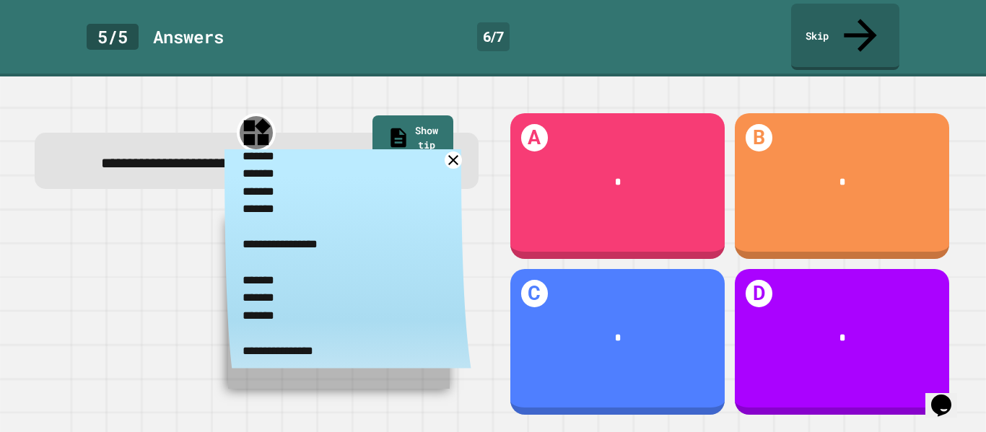
click at [455, 152] on icon at bounding box center [454, 161] width 18 height 18
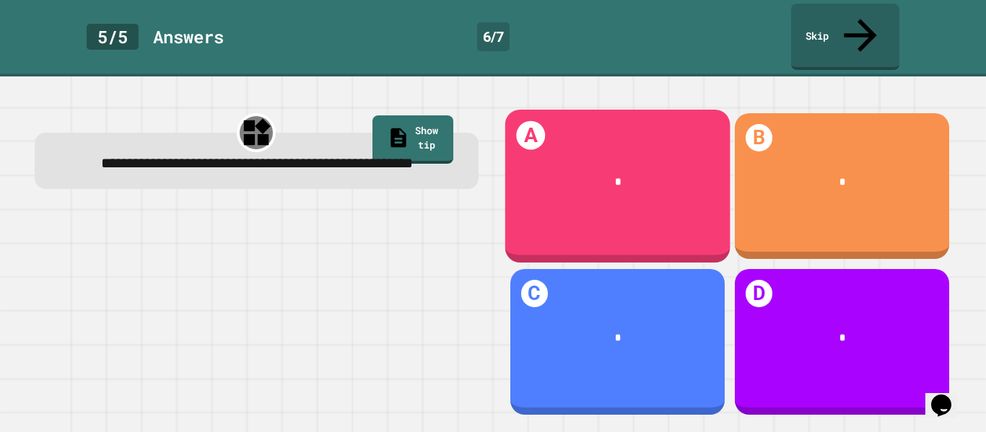
click at [639, 217] on div "A *" at bounding box center [616, 186] width 225 height 153
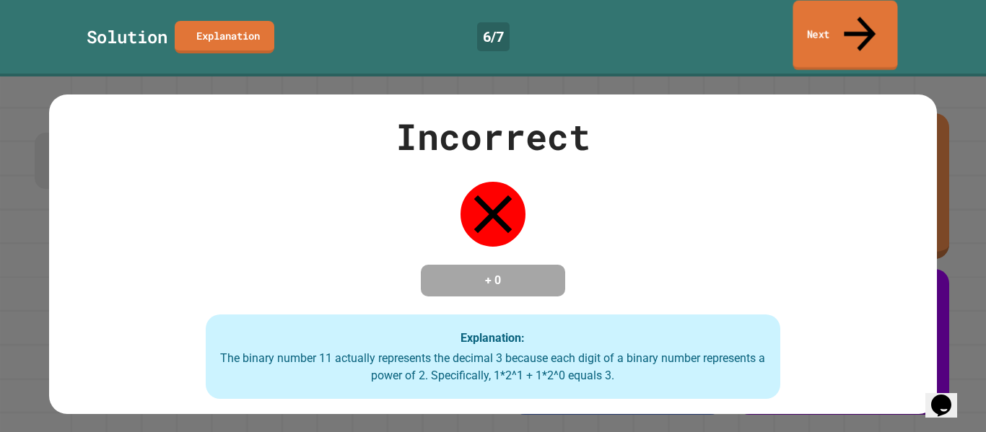
click at [871, 8] on link "Next" at bounding box center [844, 36] width 105 height 70
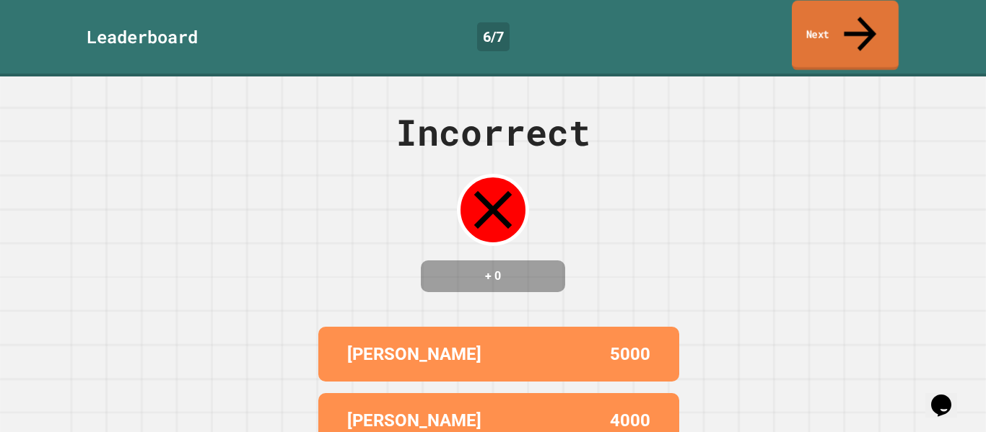
click at [865, 21] on icon at bounding box center [860, 33] width 48 height 51
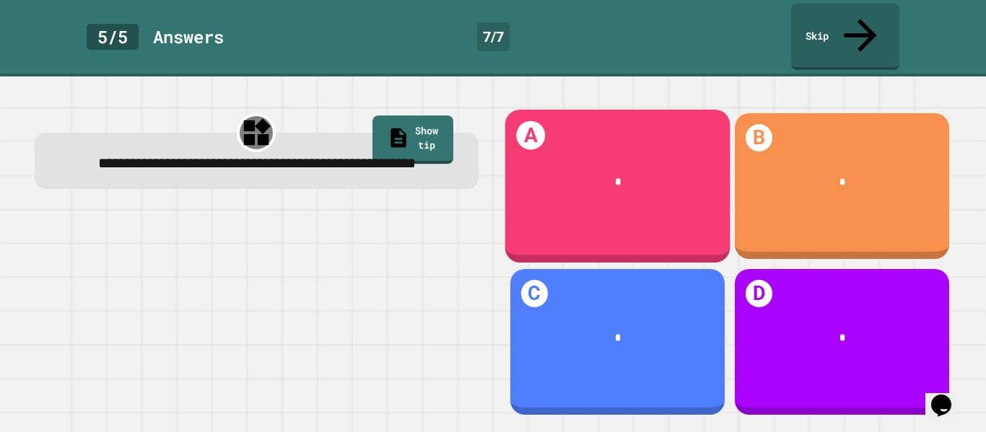
click at [680, 185] on div "*" at bounding box center [616, 182] width 225 height 59
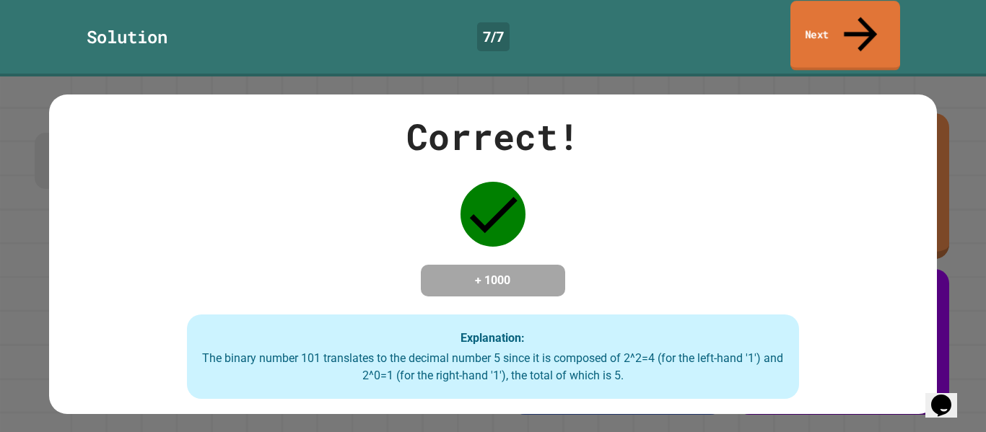
click at [827, 27] on link "Next" at bounding box center [845, 36] width 110 height 70
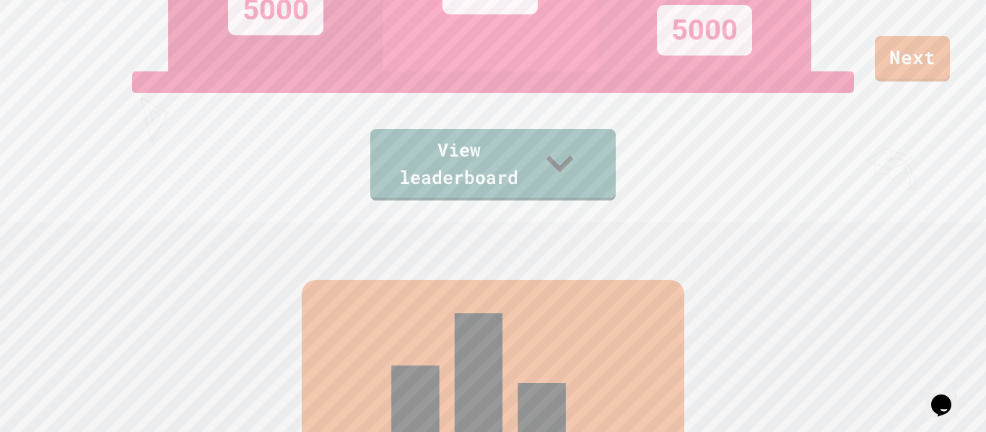
scroll to position [180, 0]
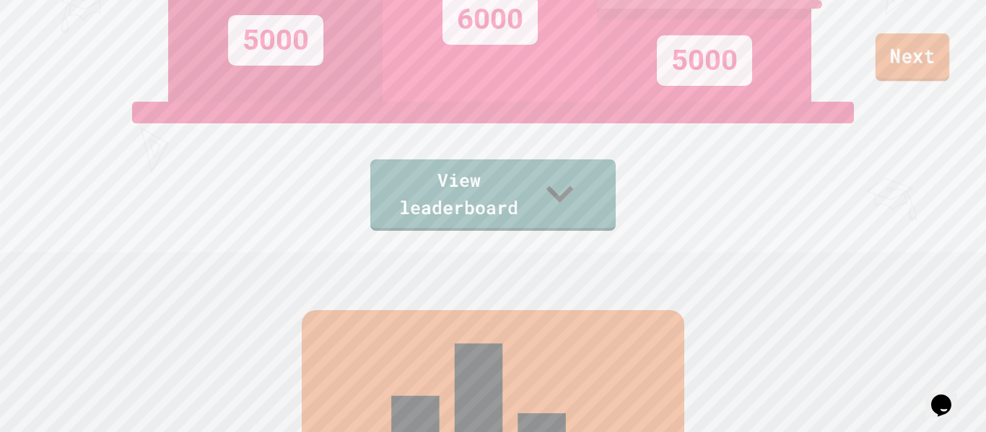
click at [926, 59] on link "Next" at bounding box center [912, 57] width 74 height 48
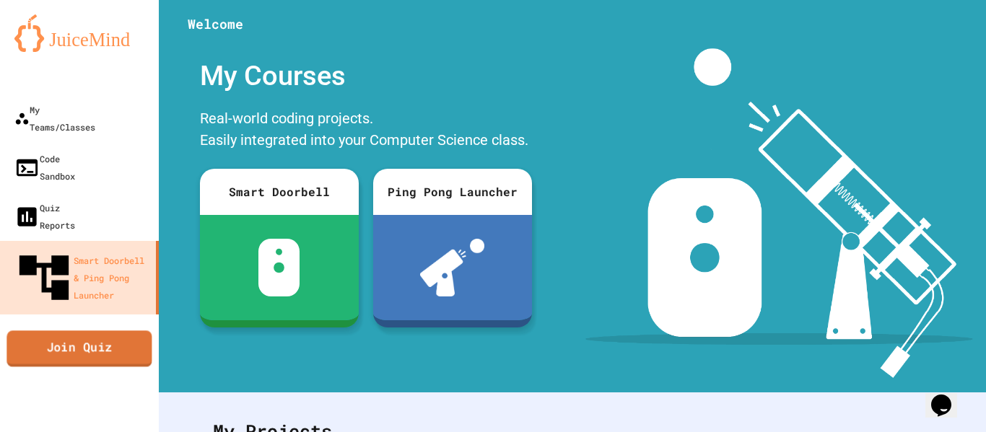
click at [82, 331] on link "Join Quiz" at bounding box center [78, 349] width 145 height 36
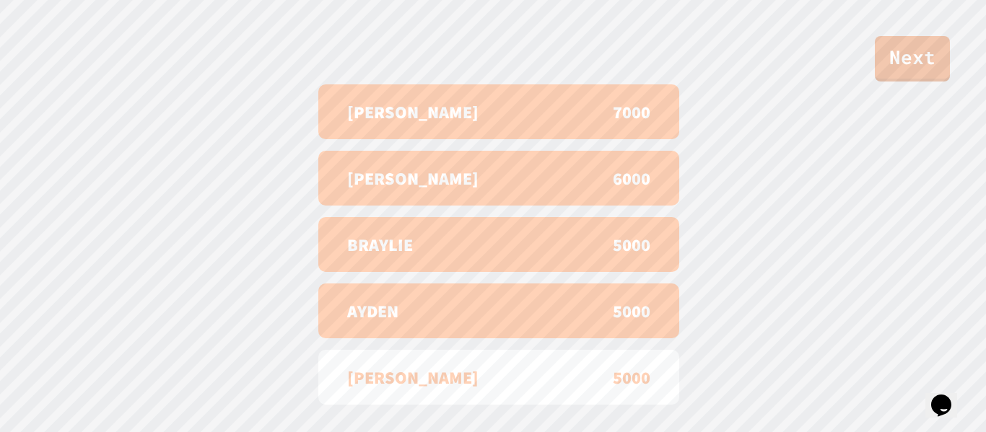
scroll to position [595, 0]
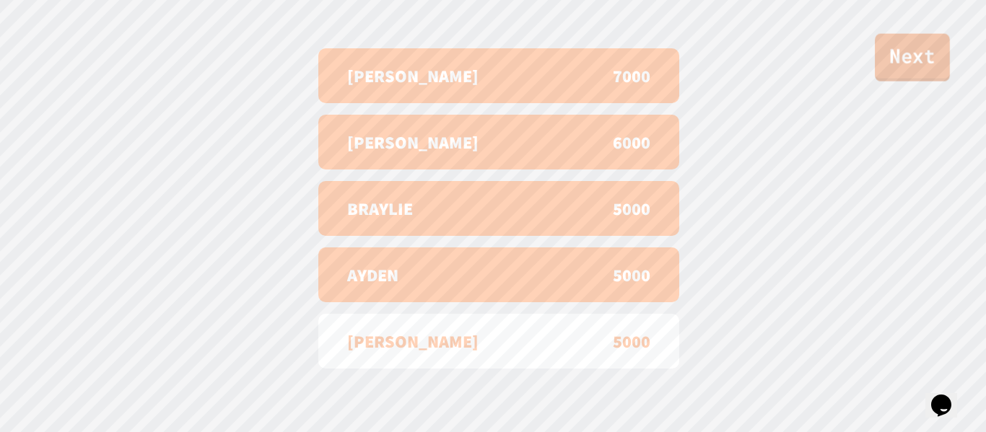
click at [929, 62] on link "Next" at bounding box center [912, 58] width 75 height 48
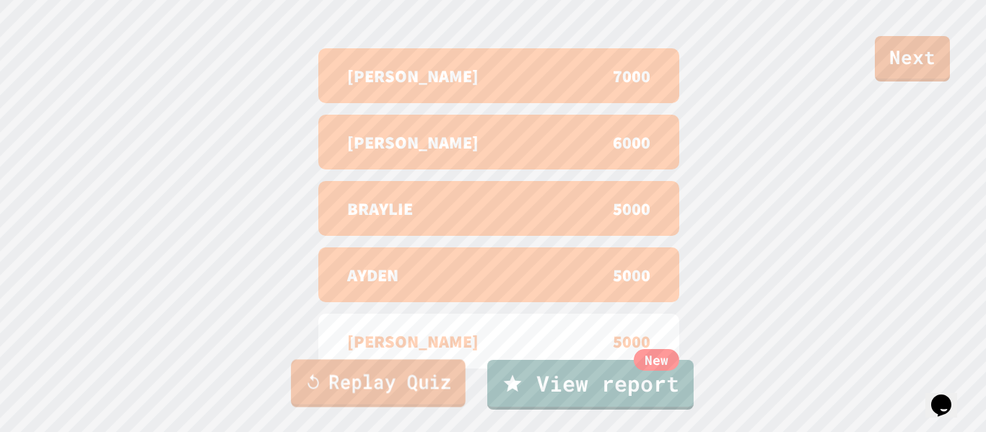
click at [372, 392] on link "Replay Quiz" at bounding box center [378, 383] width 175 height 48
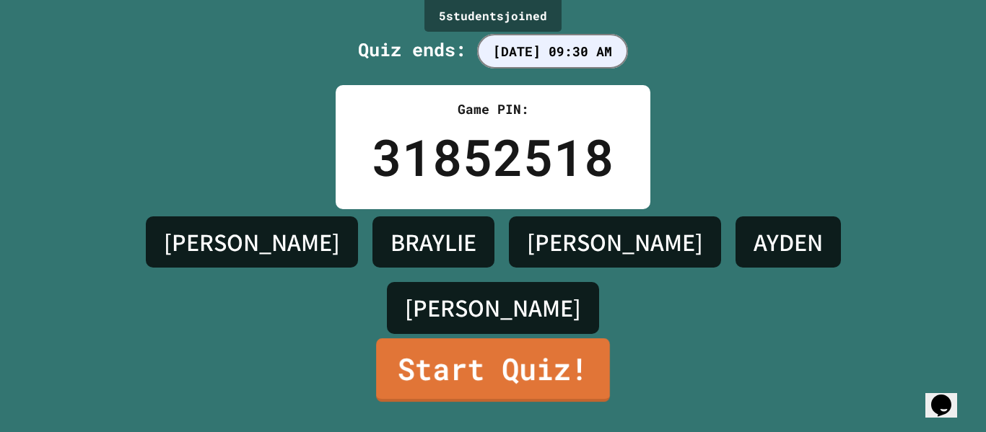
click at [462, 368] on link "Start Quiz!" at bounding box center [493, 371] width 234 height 64
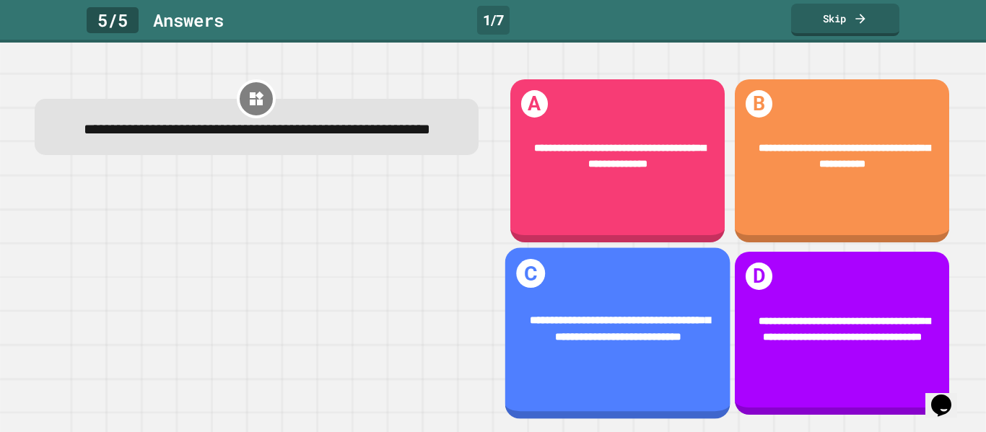
click at [617, 307] on div "**********" at bounding box center [616, 330] width 225 height 77
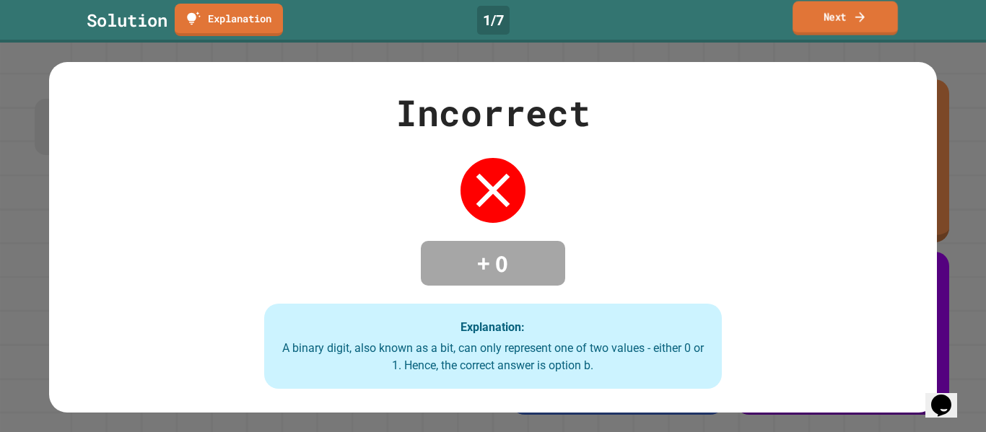
click at [836, 14] on link "Next" at bounding box center [844, 18] width 105 height 34
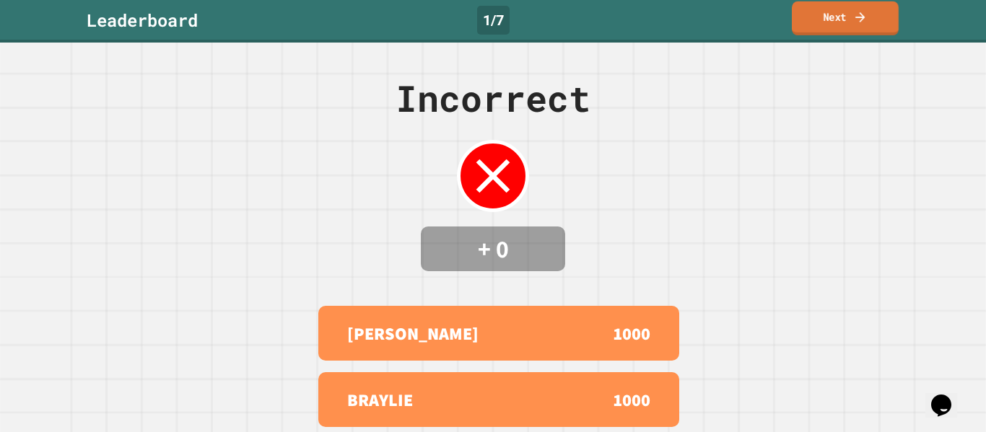
click at [851, 6] on link "Next" at bounding box center [845, 18] width 107 height 34
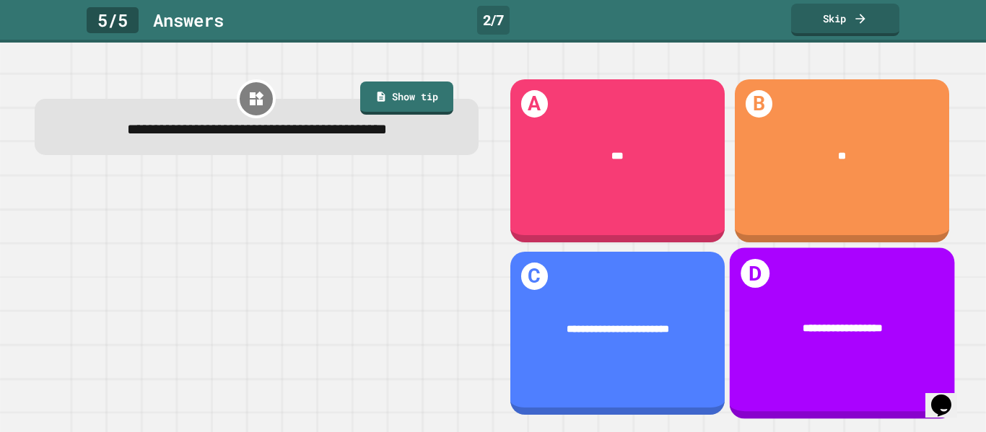
click at [844, 320] on div "**********" at bounding box center [841, 329] width 225 height 59
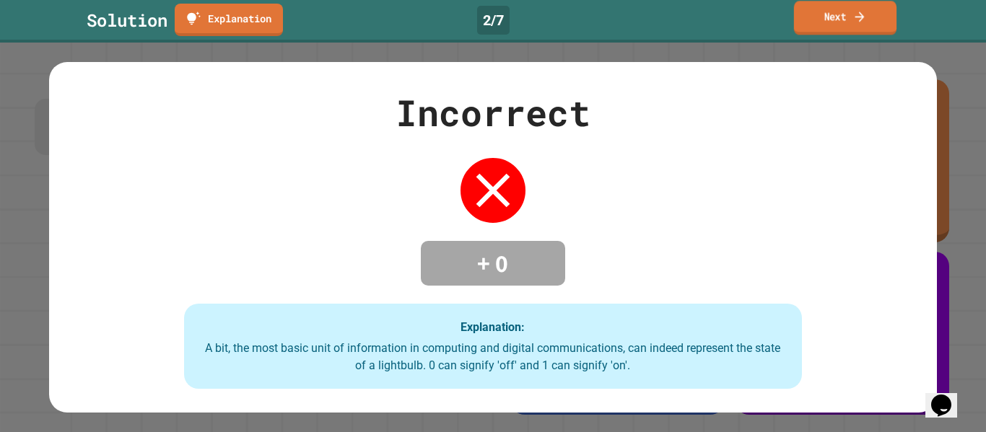
click at [850, 26] on link "Next" at bounding box center [845, 18] width 102 height 34
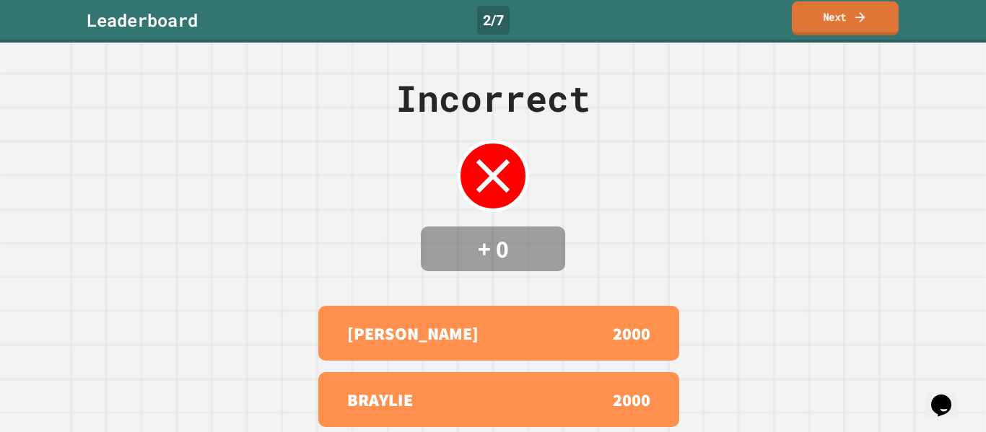
click at [850, 26] on link "Next" at bounding box center [845, 18] width 107 height 34
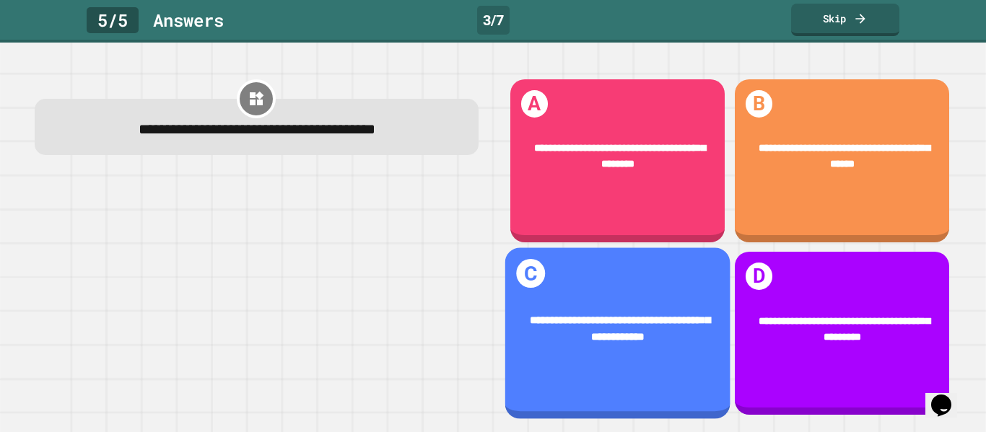
click at [632, 363] on div "**********" at bounding box center [616, 330] width 225 height 77
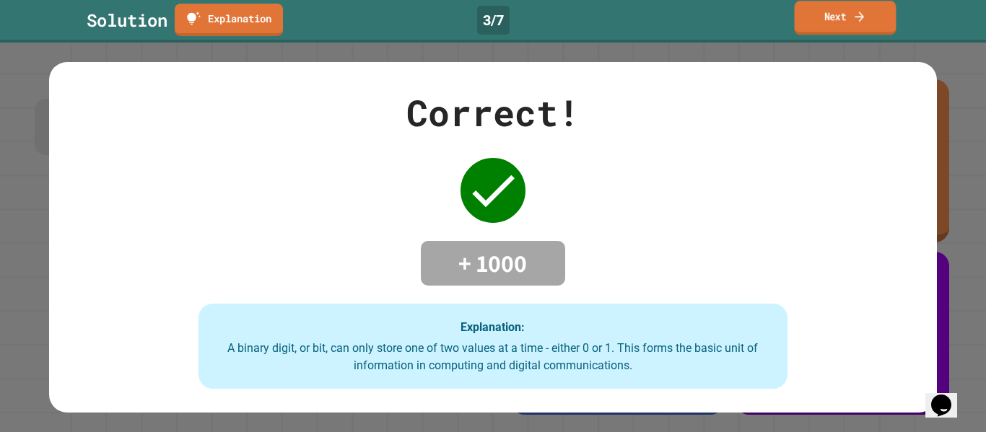
click at [833, 19] on link "Next" at bounding box center [846, 18] width 102 height 34
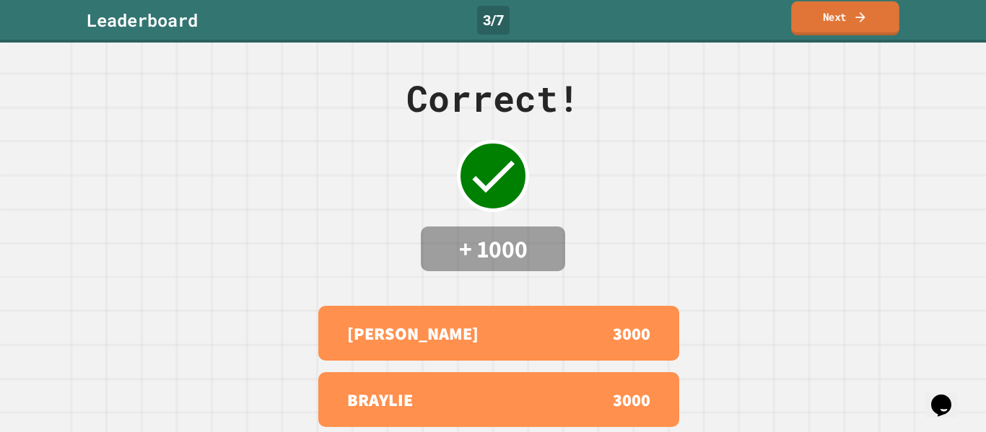
click at [833, 19] on link "Next" at bounding box center [845, 18] width 108 height 34
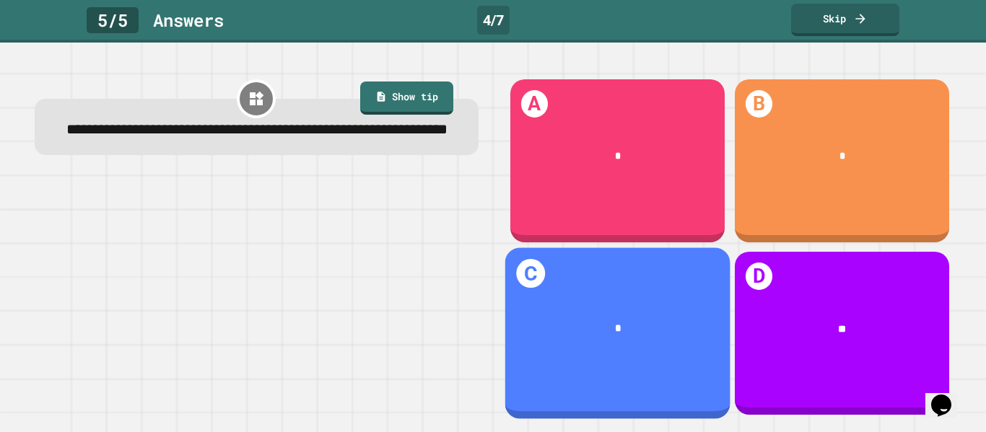
click at [660, 292] on div "C *" at bounding box center [616, 333] width 225 height 171
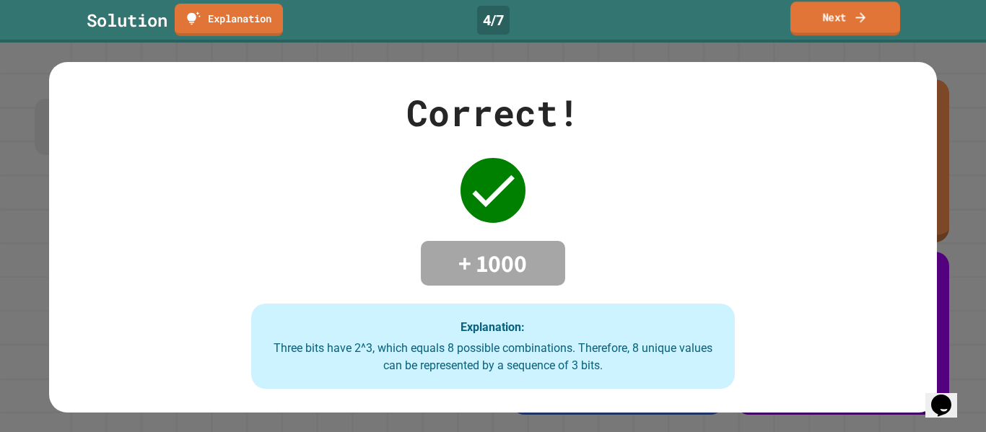
click at [808, 24] on link "Next" at bounding box center [845, 18] width 110 height 34
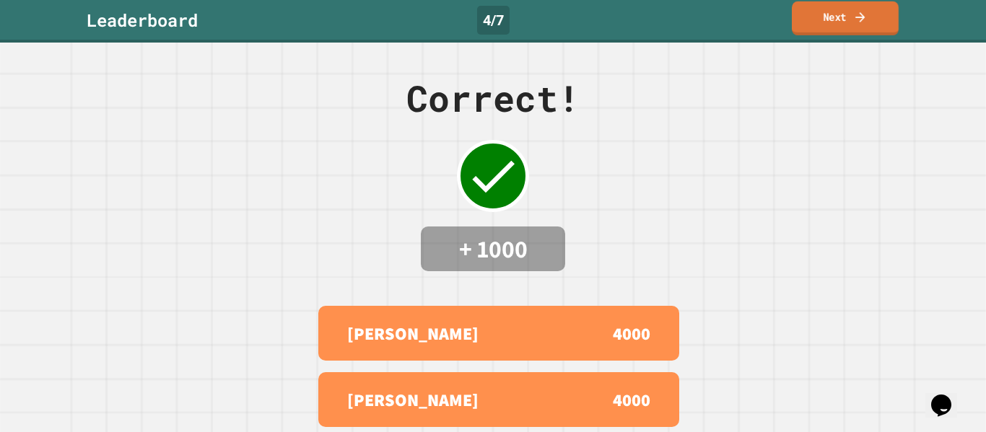
click at [808, 22] on link "Next" at bounding box center [845, 18] width 107 height 34
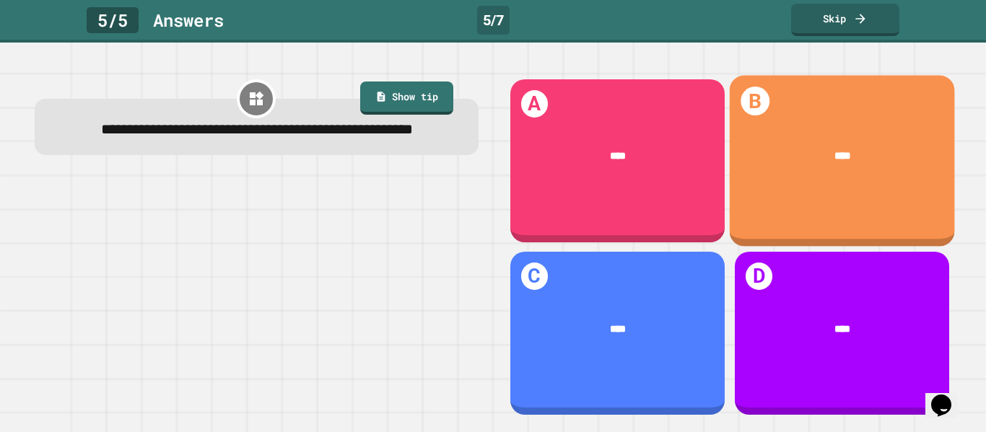
click at [808, 146] on div "****" at bounding box center [841, 156] width 225 height 59
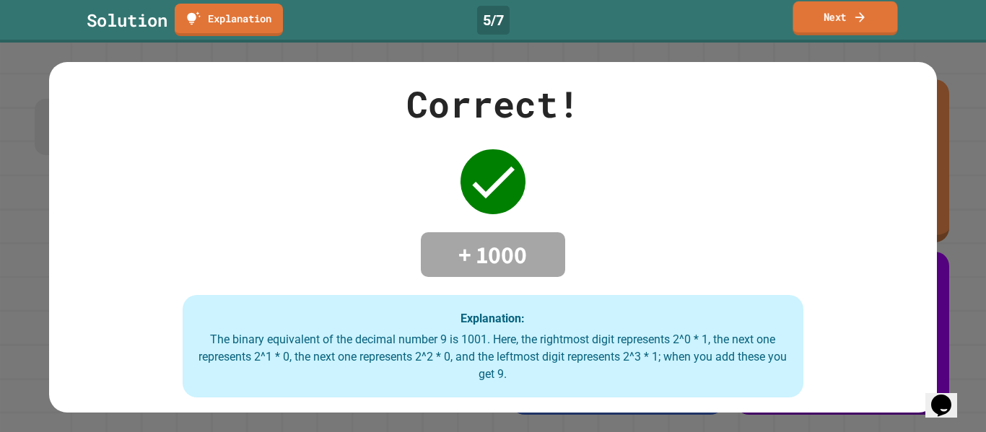
click at [857, 13] on icon at bounding box center [860, 16] width 14 height 15
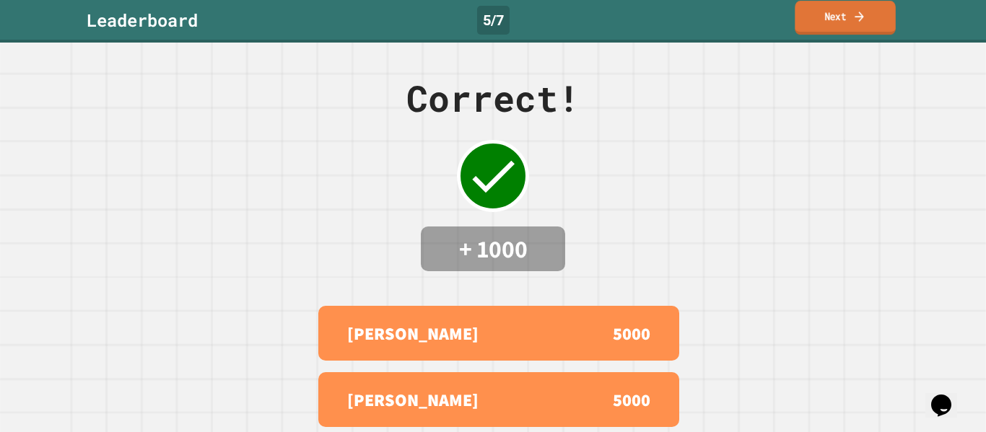
click at [865, 19] on icon at bounding box center [859, 16] width 14 height 15
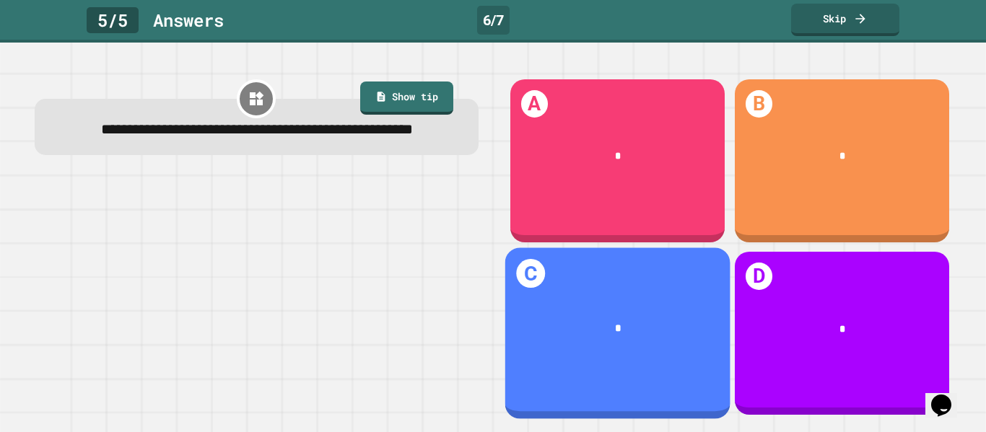
click at [690, 322] on div "*" at bounding box center [618, 330] width 182 height 17
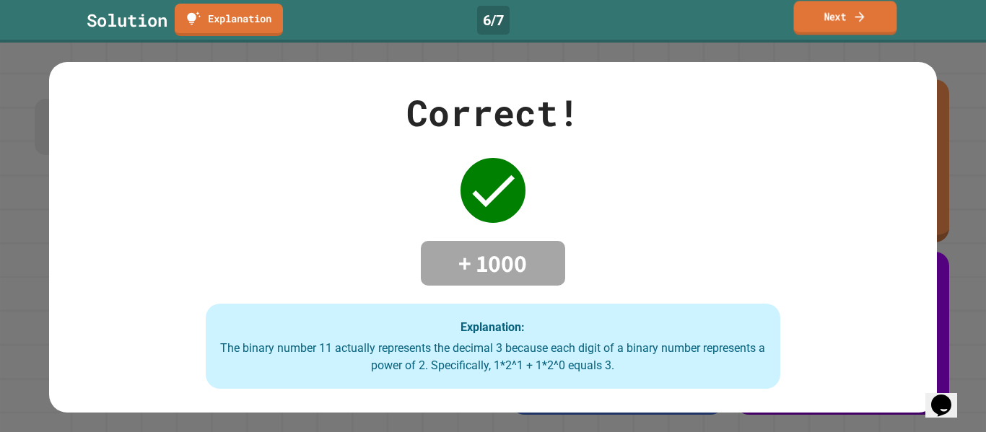
click at [817, 27] on link "Next" at bounding box center [845, 18] width 103 height 34
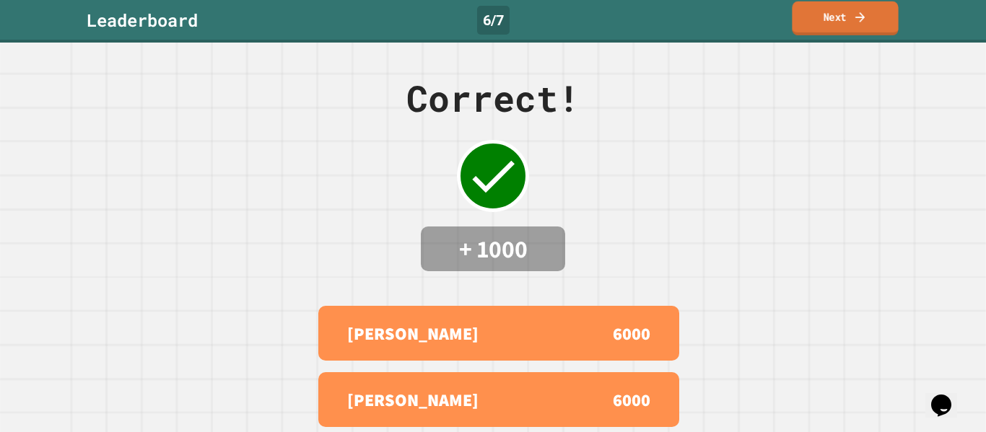
click at [817, 27] on link "Next" at bounding box center [845, 18] width 106 height 34
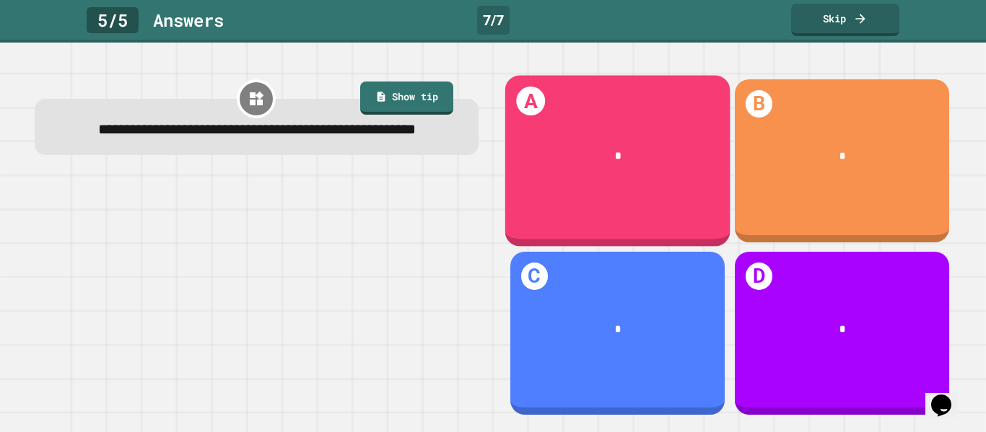
click at [654, 183] on div "*" at bounding box center [616, 156] width 225 height 59
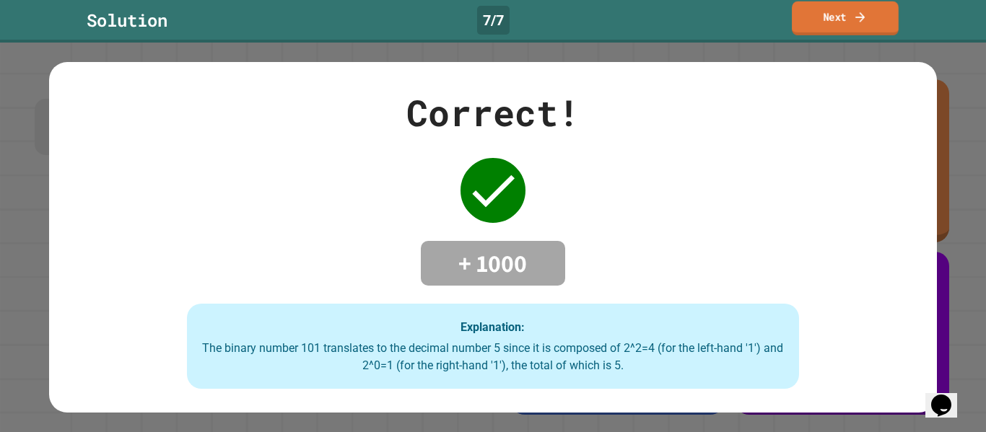
click at [829, 23] on link "Next" at bounding box center [845, 18] width 107 height 34
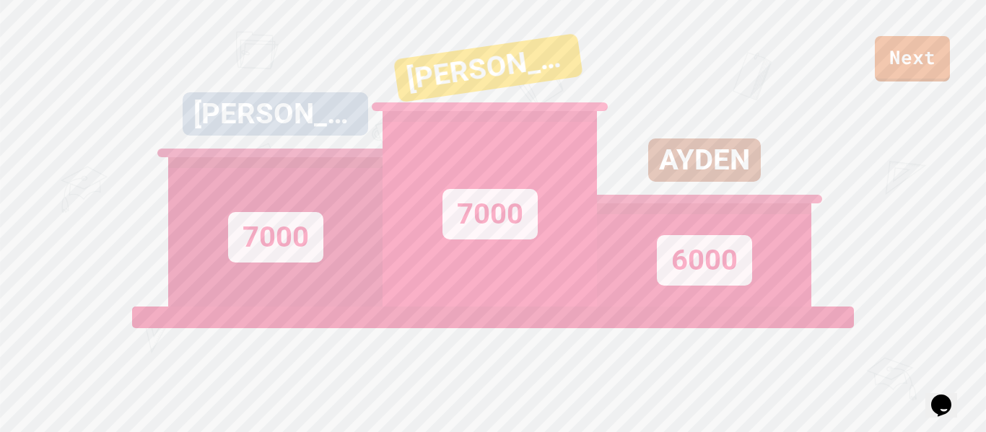
click at [873, 19] on div "Next" at bounding box center [493, 41] width 986 height 82
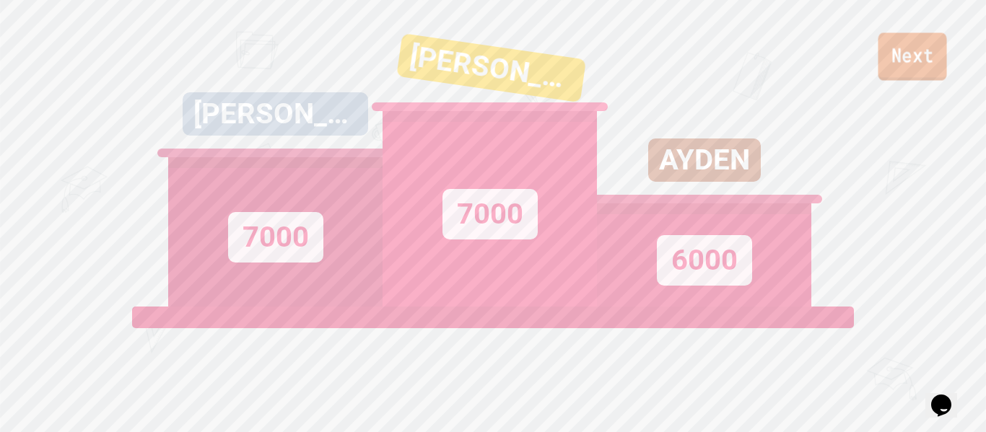
click at [906, 55] on link "Next" at bounding box center [912, 56] width 69 height 48
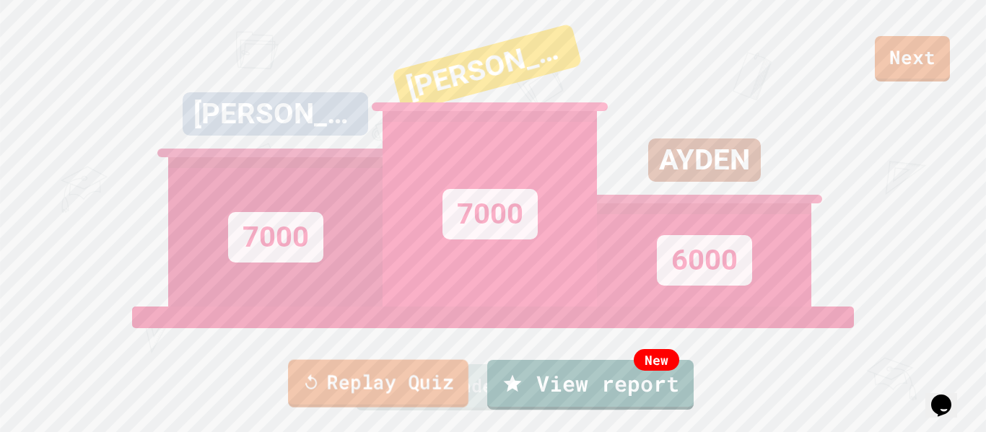
click at [389, 379] on link "Replay Quiz" at bounding box center [378, 384] width 180 height 48
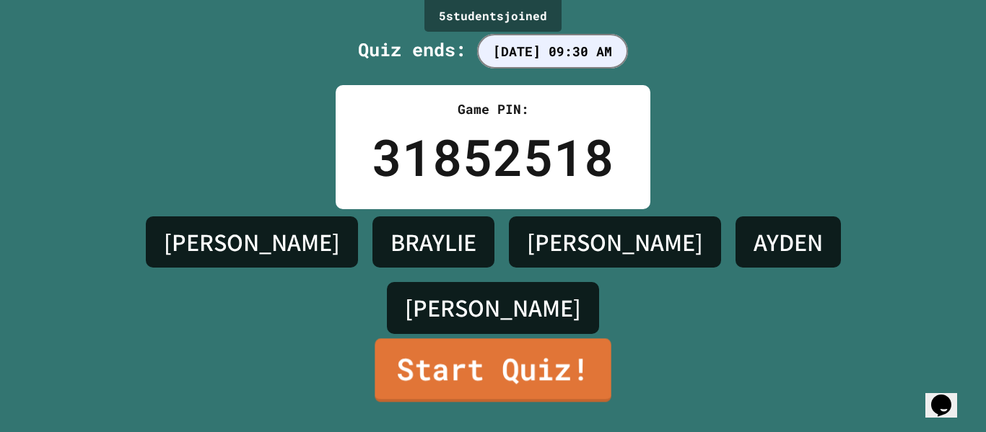
click at [537, 377] on link "Start Quiz!" at bounding box center [493, 371] width 236 height 64
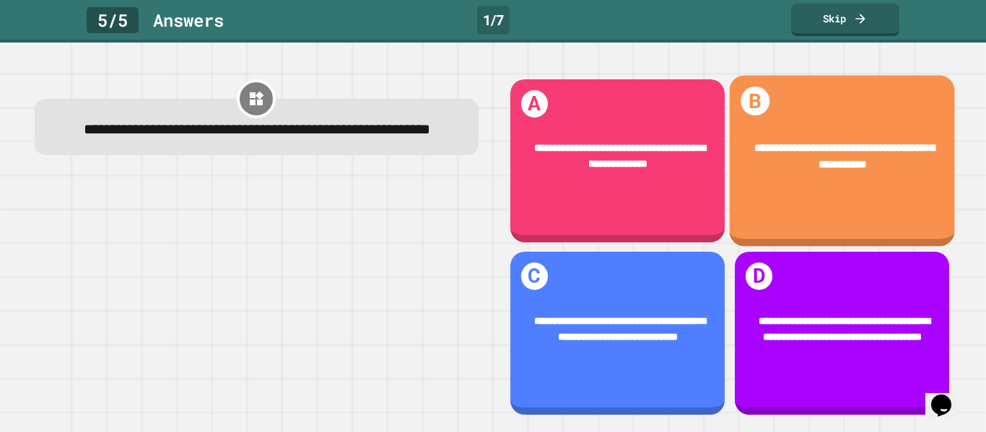
click at [800, 144] on span "**********" at bounding box center [844, 156] width 180 height 27
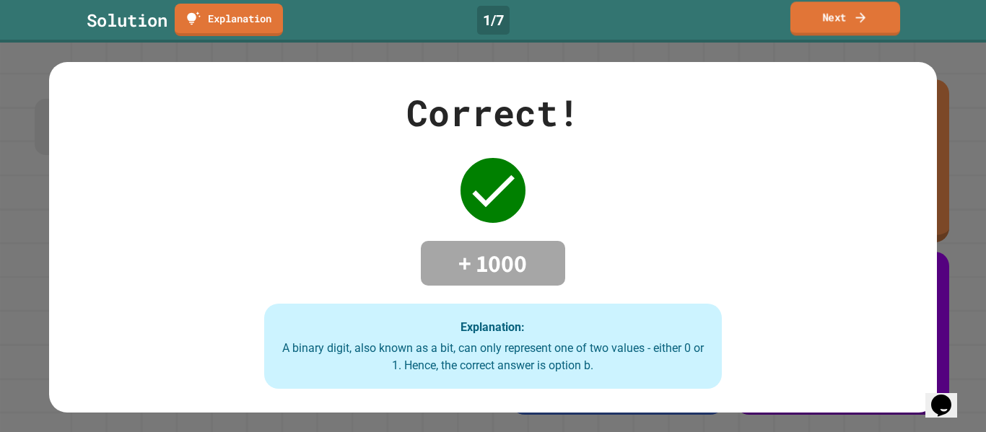
click at [891, 29] on link "Next" at bounding box center [845, 18] width 110 height 34
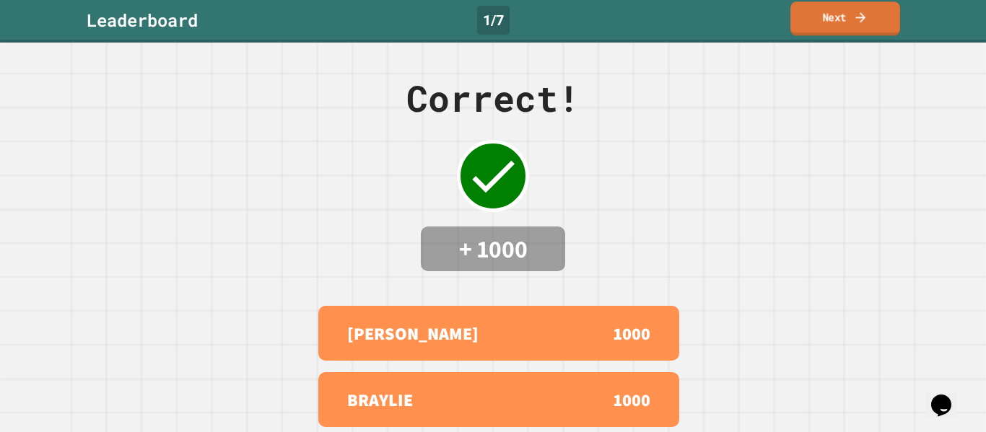
click at [843, 10] on link "Next" at bounding box center [845, 18] width 110 height 34
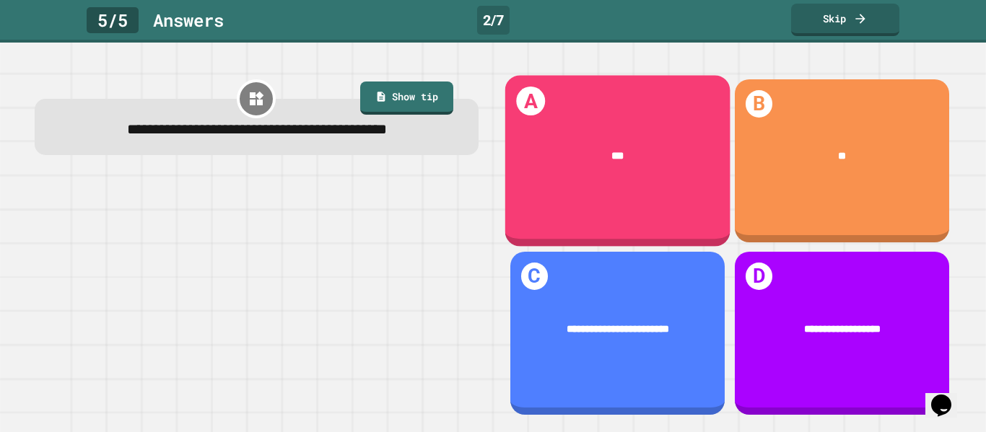
click at [670, 188] on div "A ***" at bounding box center [616, 160] width 225 height 171
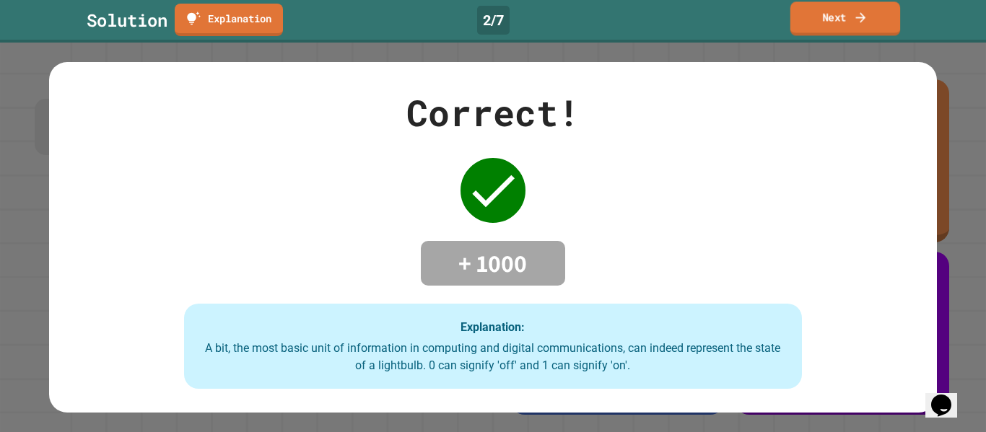
click at [841, 23] on link "Next" at bounding box center [845, 18] width 110 height 34
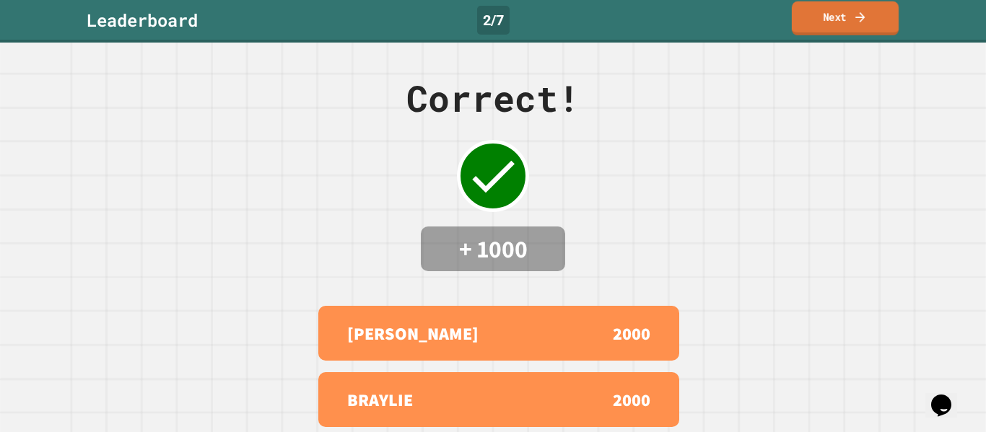
click at [842, 25] on link "Next" at bounding box center [845, 18] width 107 height 34
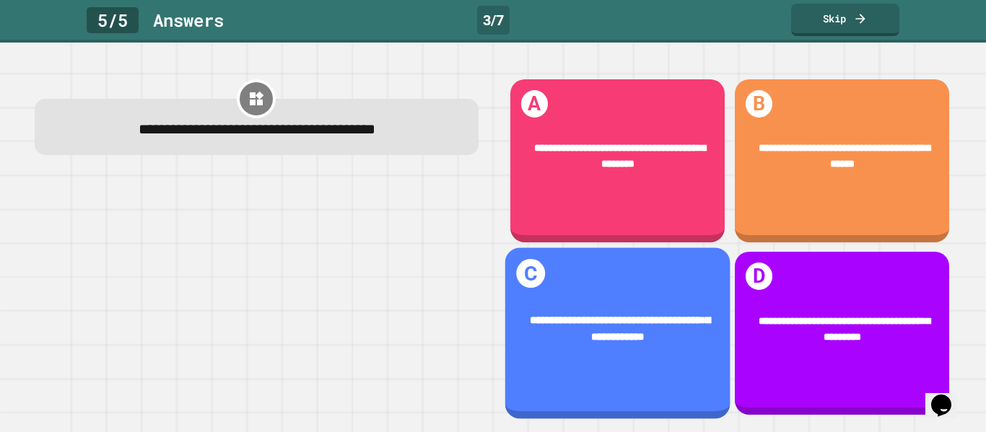
click at [660, 282] on div "**********" at bounding box center [616, 333] width 225 height 171
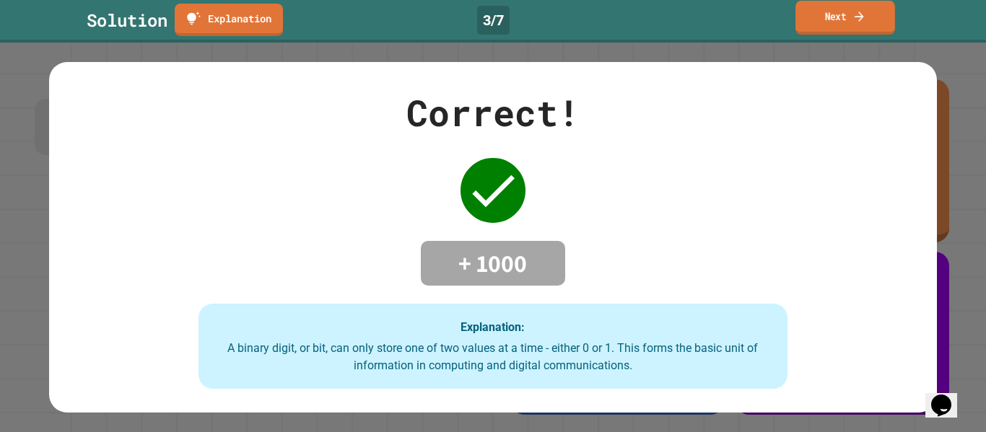
click at [851, 22] on link "Next" at bounding box center [845, 18] width 100 height 34
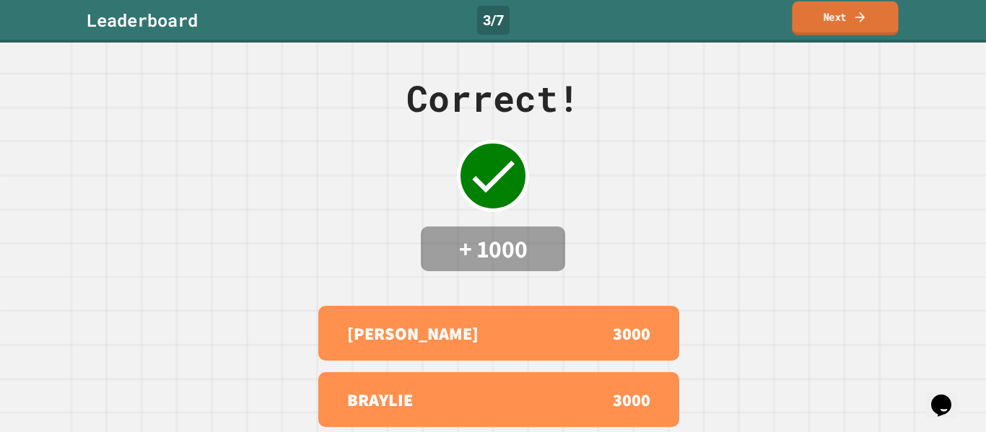
click at [852, 25] on link "Next" at bounding box center [845, 18] width 106 height 34
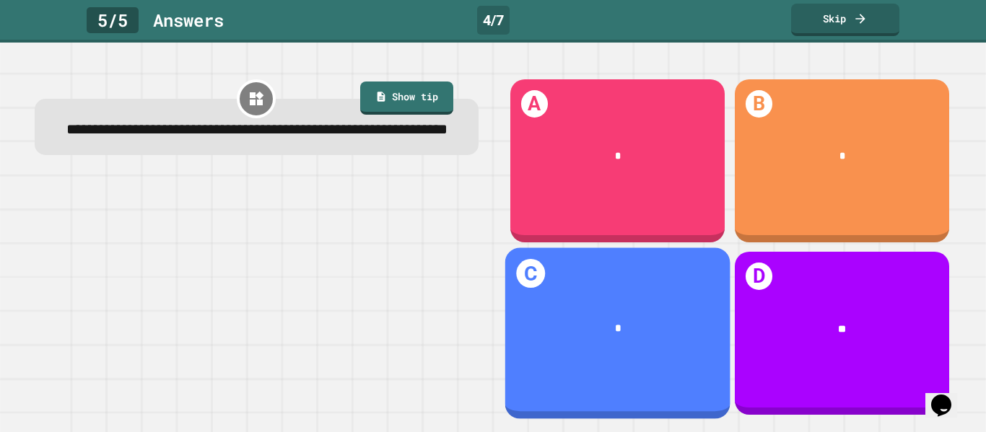
click at [557, 360] on div "C *" at bounding box center [616, 333] width 225 height 171
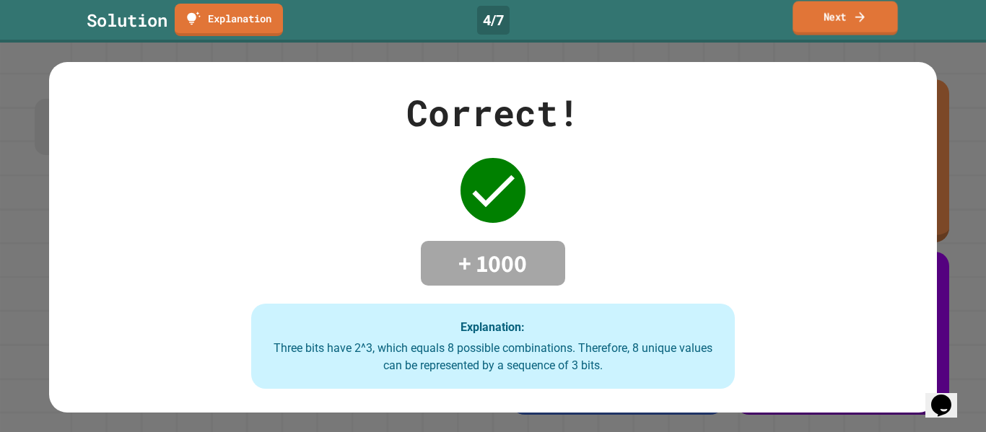
click at [854, 14] on icon at bounding box center [860, 16] width 14 height 15
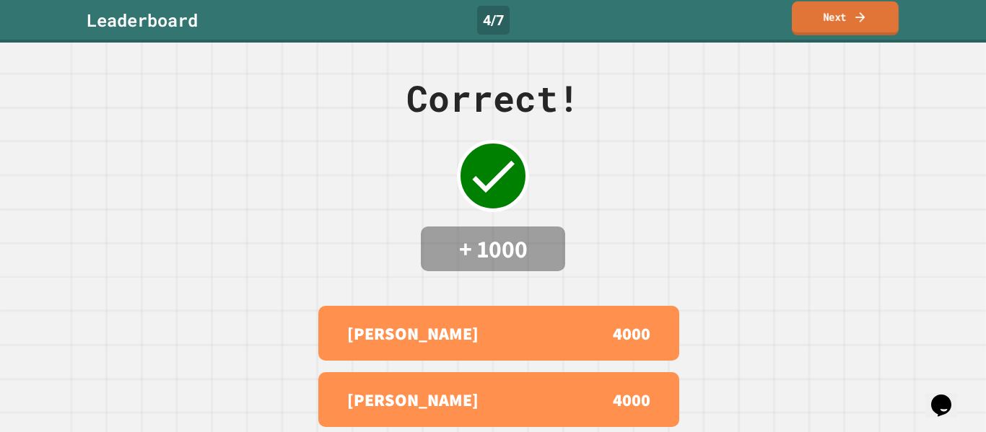
click at [854, 14] on icon at bounding box center [860, 16] width 14 height 15
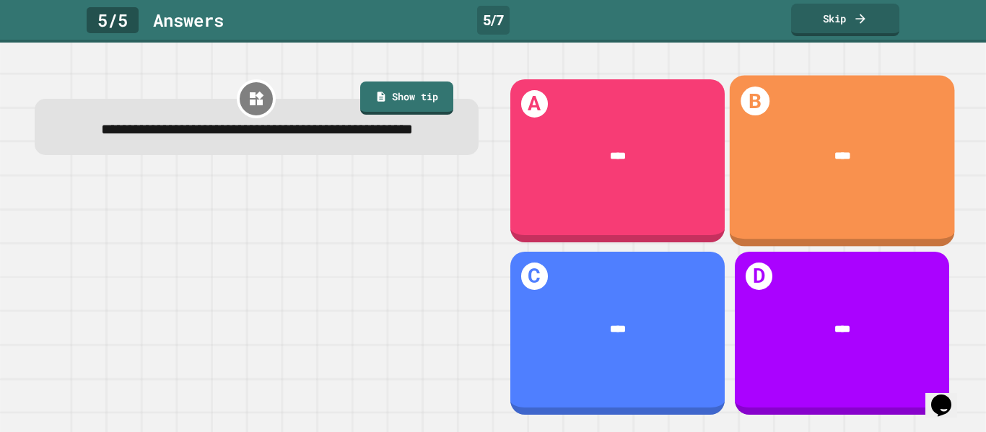
click at [825, 141] on div "****" at bounding box center [841, 156] width 225 height 59
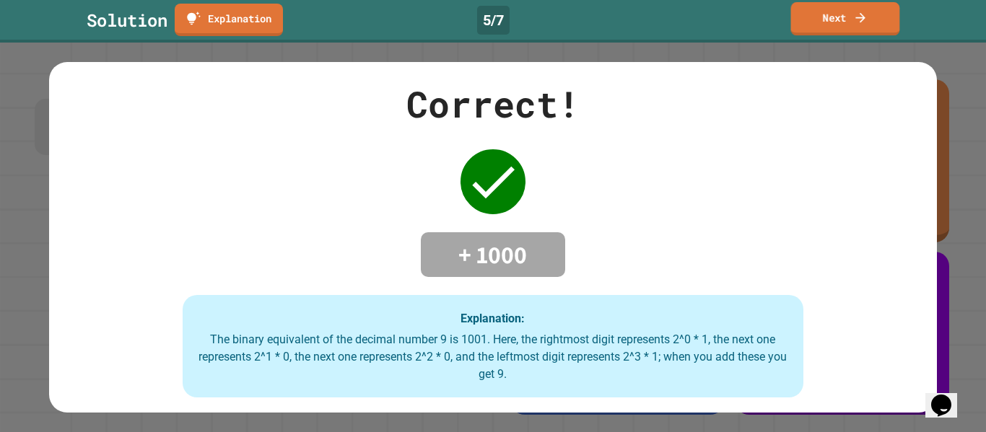
click at [864, 20] on icon at bounding box center [860, 17] width 14 height 15
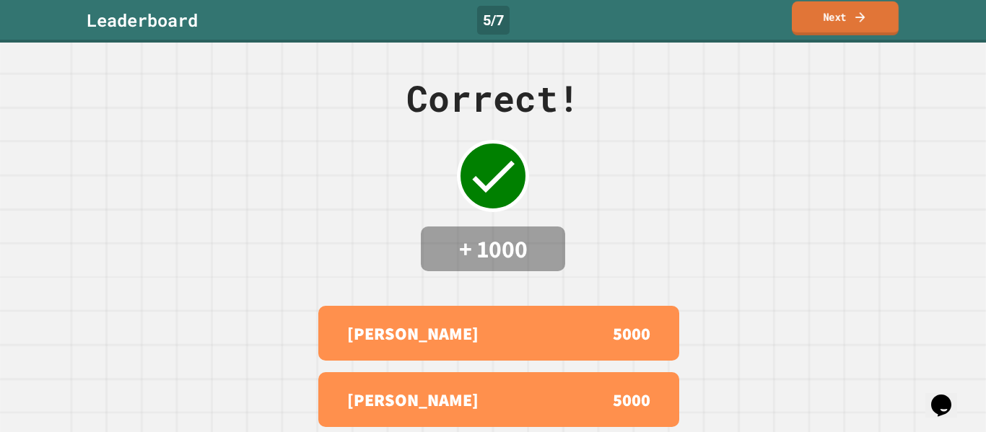
click at [864, 20] on icon at bounding box center [860, 16] width 14 height 15
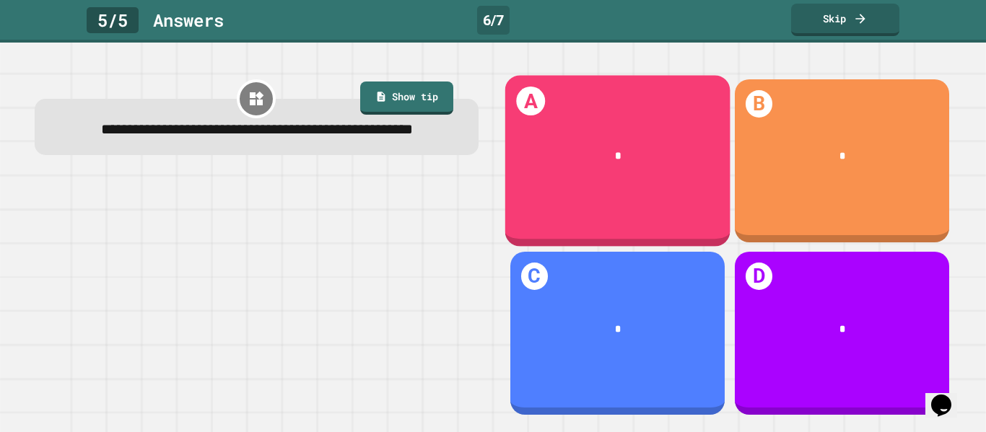
click at [644, 182] on div "*" at bounding box center [616, 156] width 225 height 59
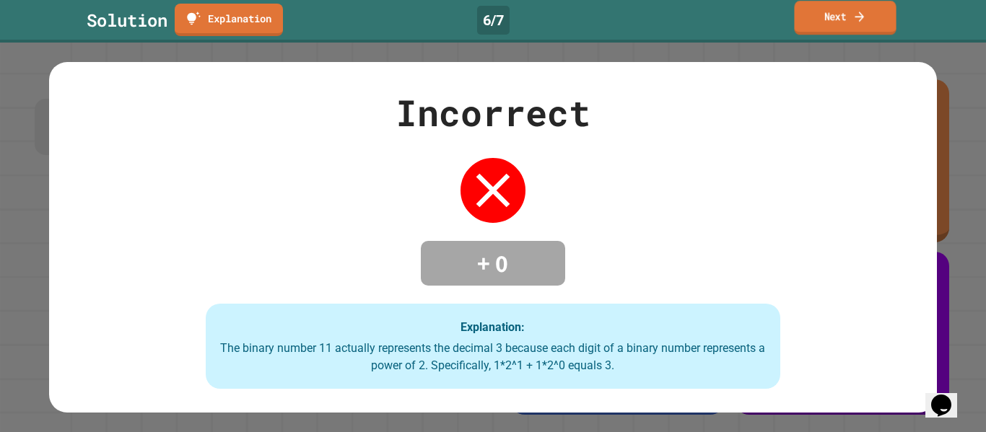
click at [831, 30] on link "Next" at bounding box center [845, 18] width 102 height 34
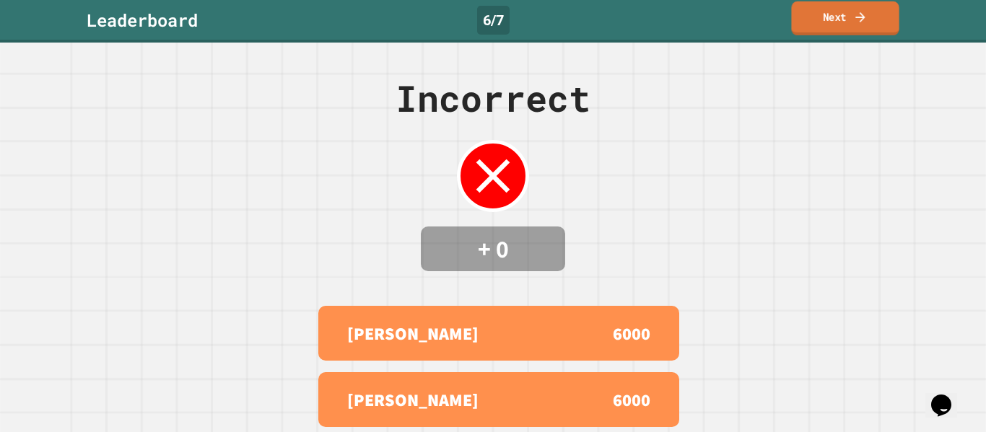
click at [831, 30] on link "Next" at bounding box center [845, 18] width 108 height 34
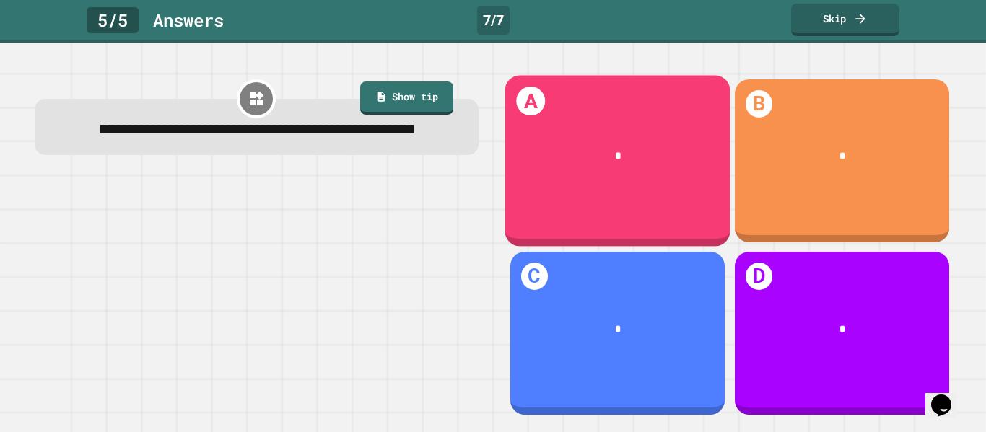
click at [608, 209] on div "A *" at bounding box center [616, 160] width 225 height 171
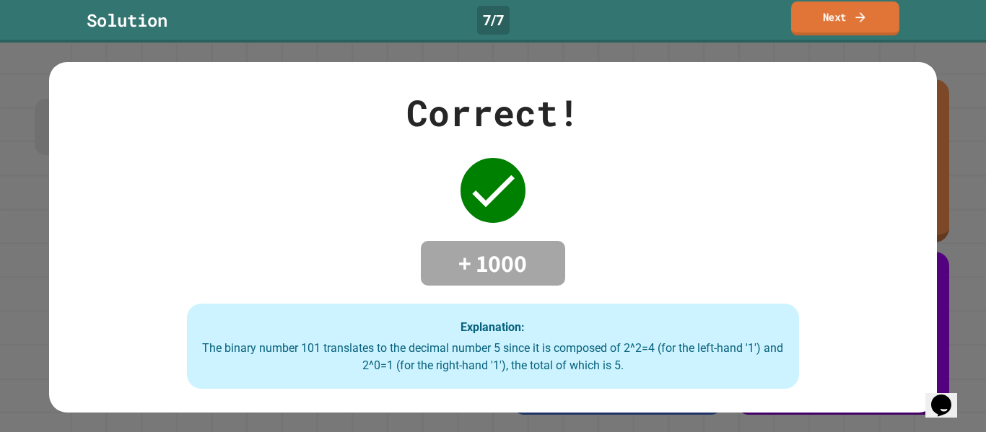
click at [818, 25] on link "Next" at bounding box center [845, 18] width 108 height 34
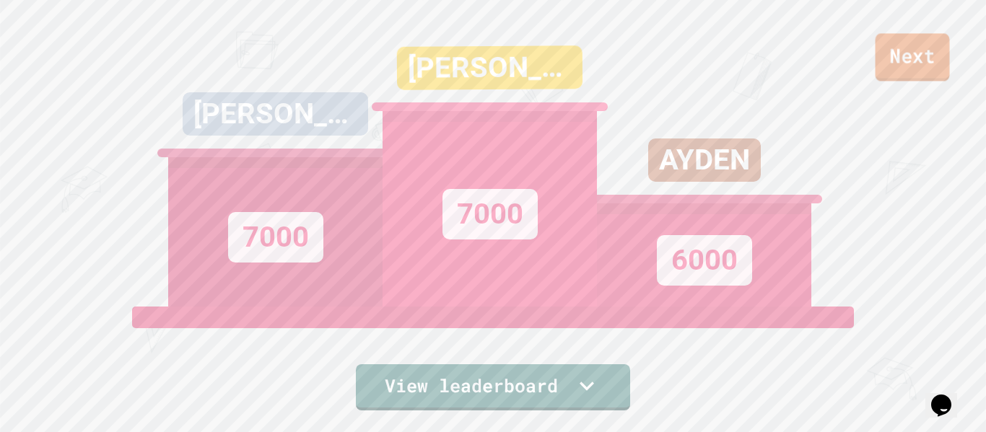
click at [921, 66] on link "Next" at bounding box center [912, 57] width 74 height 48
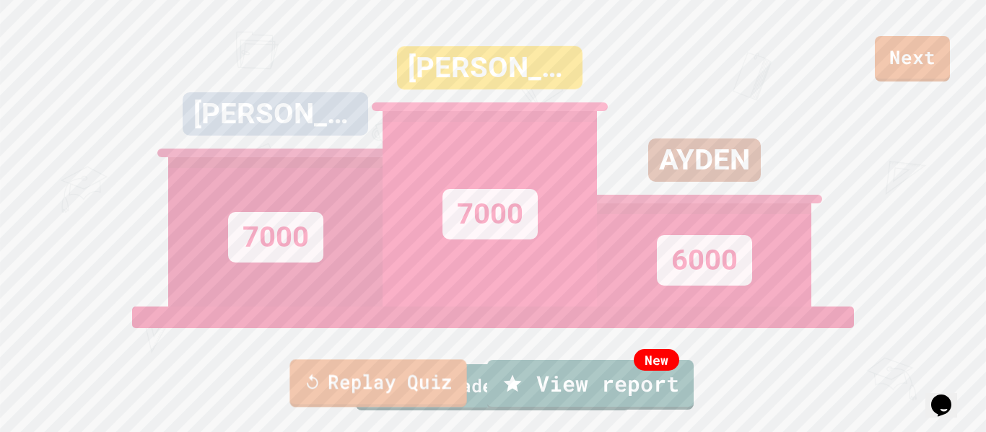
click at [404, 375] on link "Replay Quiz" at bounding box center [377, 383] width 177 height 48
